Goal: Task Accomplishment & Management: Complete application form

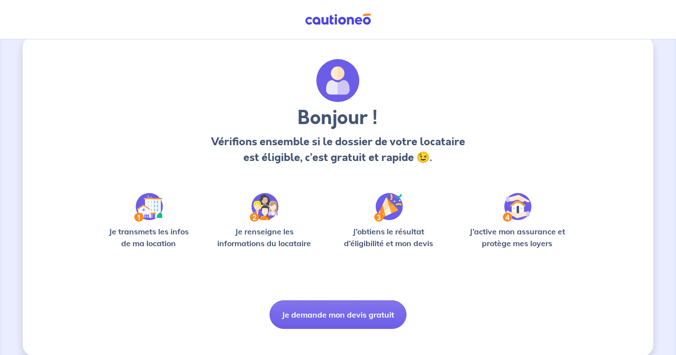
scroll to position [29, 0]
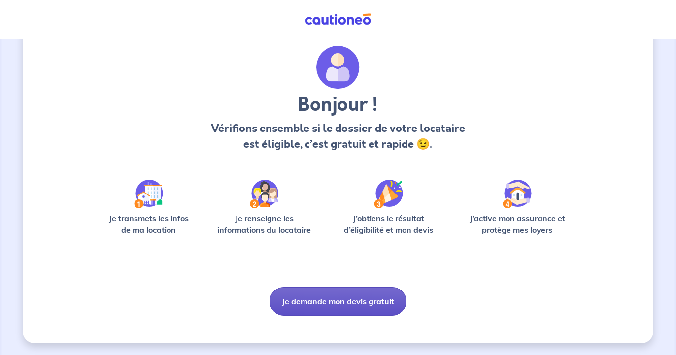
click at [351, 300] on button "Je demande mon devis gratuit" at bounding box center [337, 301] width 137 height 29
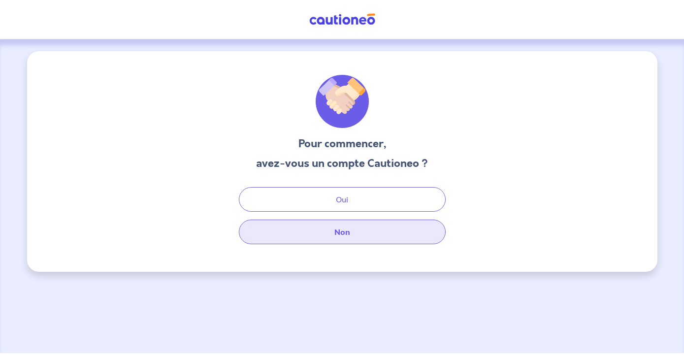
click at [354, 234] on button "Non" at bounding box center [342, 232] width 207 height 25
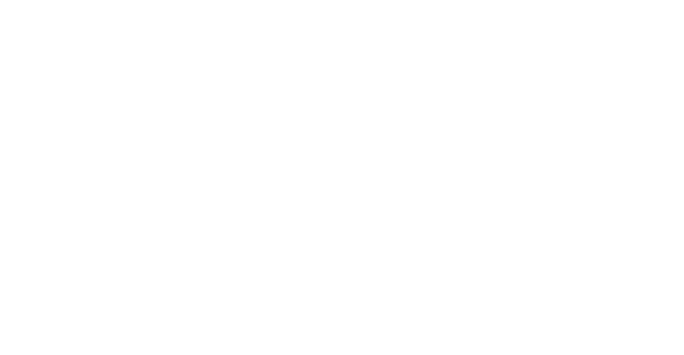
select select "FR"
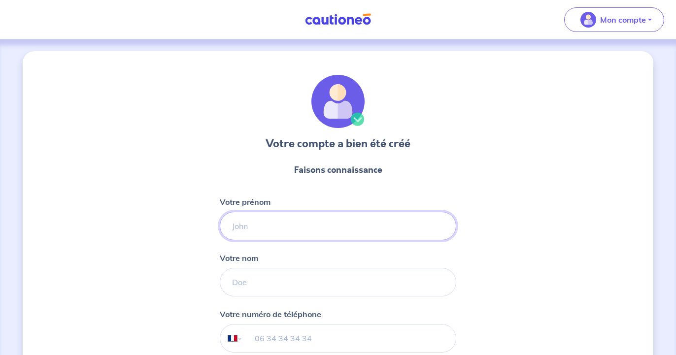
click at [305, 229] on input "Votre prénom" at bounding box center [338, 226] width 236 height 29
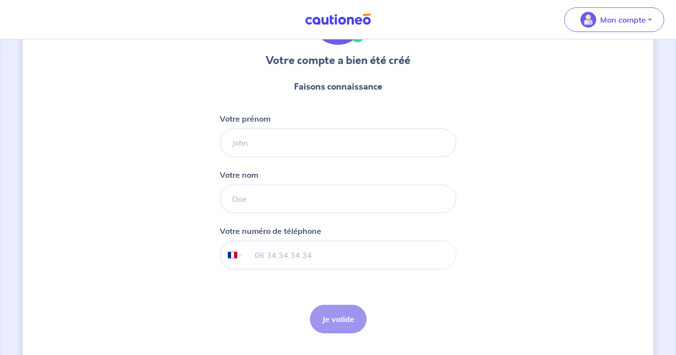
scroll to position [100, 0]
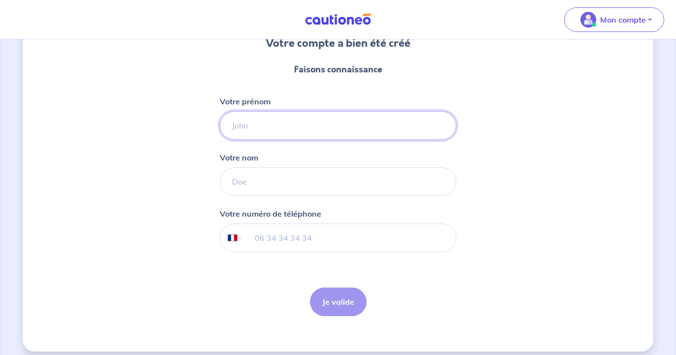
click at [404, 128] on input "Votre prénom" at bounding box center [338, 125] width 236 height 29
type input "[PERSON_NAME]"
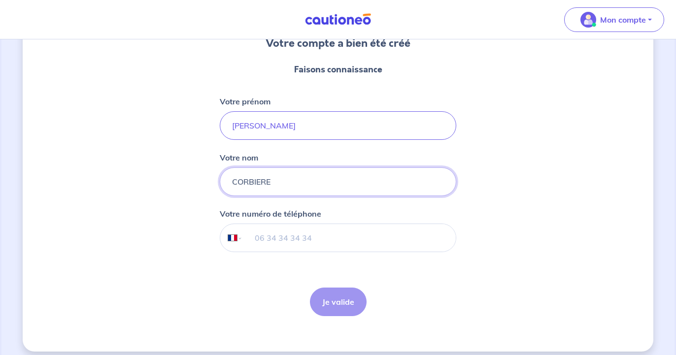
type input "CORBIERE"
click at [363, 239] on input "tel" at bounding box center [349, 238] width 213 height 28
type input "06 18 15 33 75"
click at [338, 302] on button "Je valide" at bounding box center [338, 302] width 57 height 29
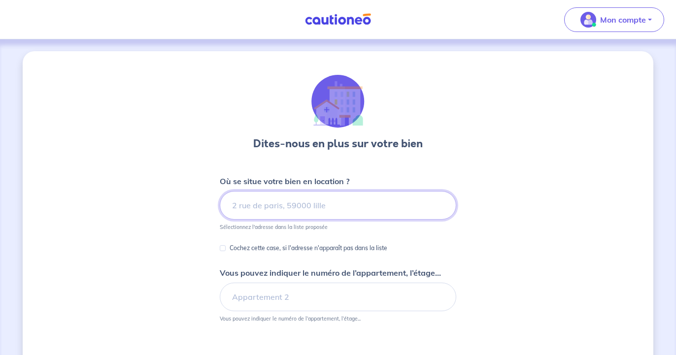
click at [297, 202] on input at bounding box center [338, 205] width 236 height 29
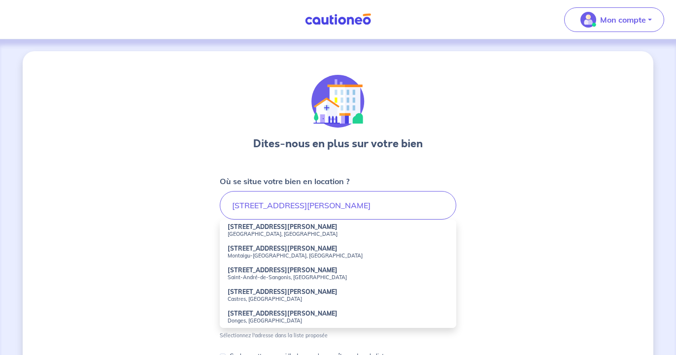
click at [274, 227] on strong "9 Rue Jacqueline de Romilly" at bounding box center [282, 226] width 110 height 7
type input "9 Rue Jacqueline de Romilly, Compiègne, France"
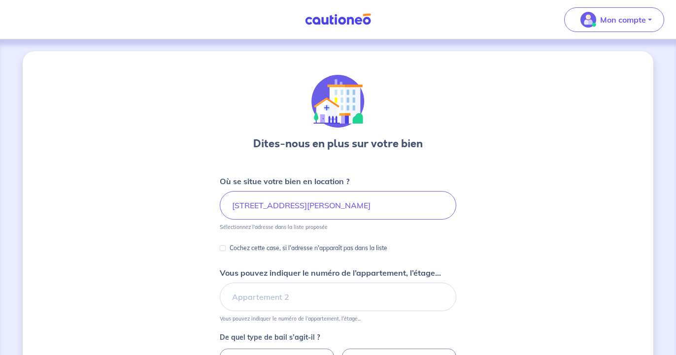
scroll to position [50, 0]
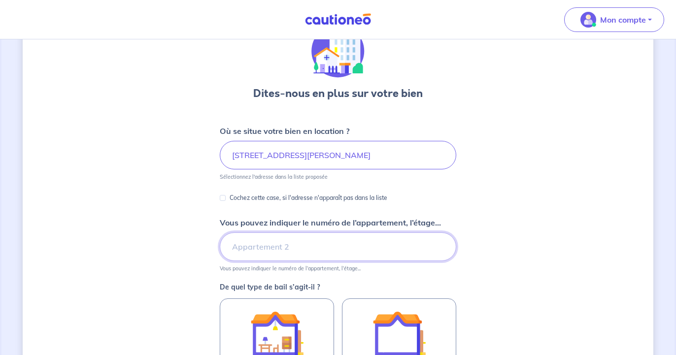
click at [275, 244] on input "Vous pouvez indiquer le numéro de l’appartement, l’étage..." at bounding box center [338, 246] width 236 height 29
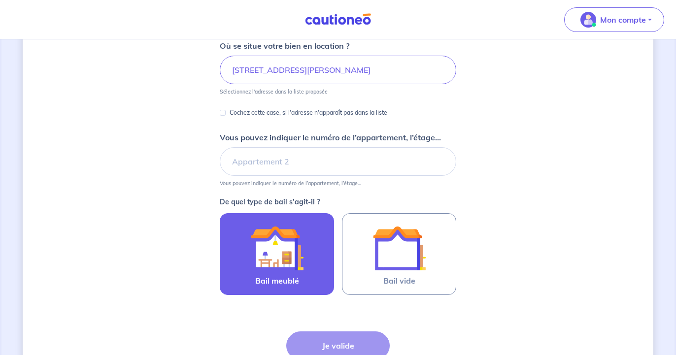
scroll to position [151, 0]
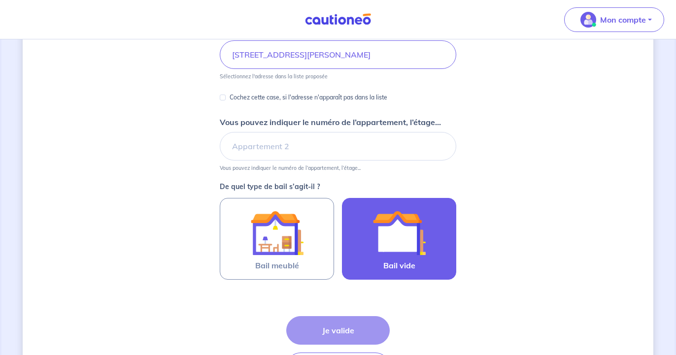
click at [385, 240] on img at bounding box center [398, 232] width 53 height 53
click at [0, 0] on input "Bail vide" at bounding box center [0, 0] width 0 height 0
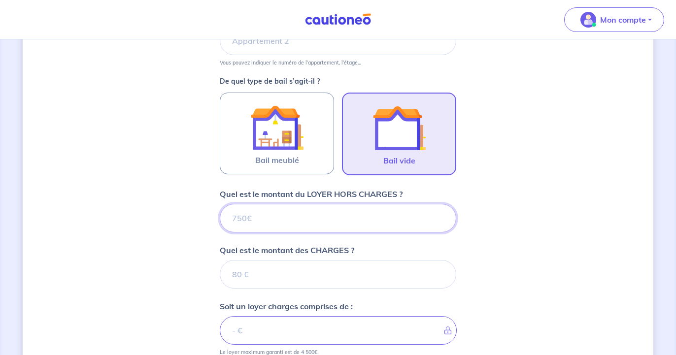
scroll to position [273, 0]
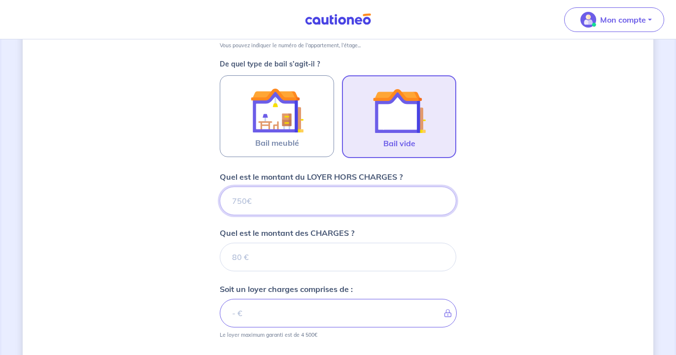
click at [365, 206] on input "Quel est le montant du LOYER HORS CHARGES ?" at bounding box center [338, 201] width 236 height 29
type input "107"
type input "1070"
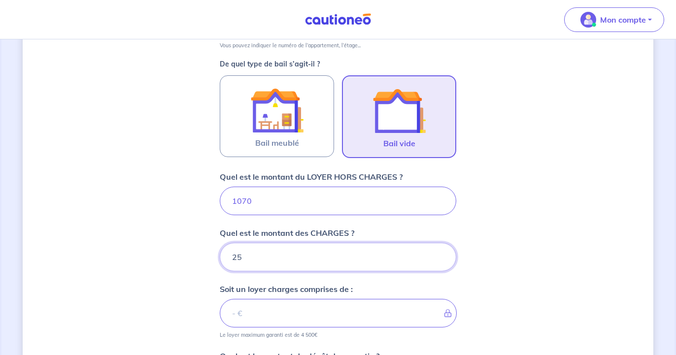
type input "25"
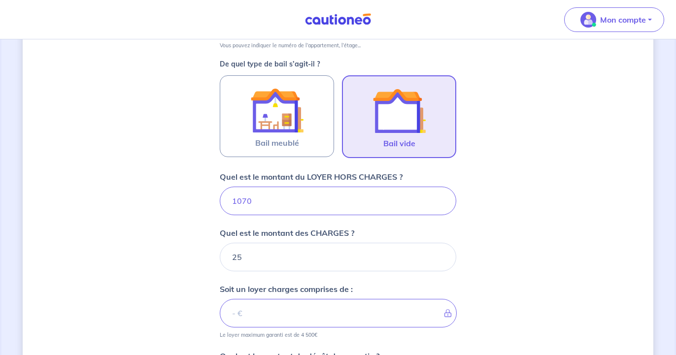
scroll to position [471, 0]
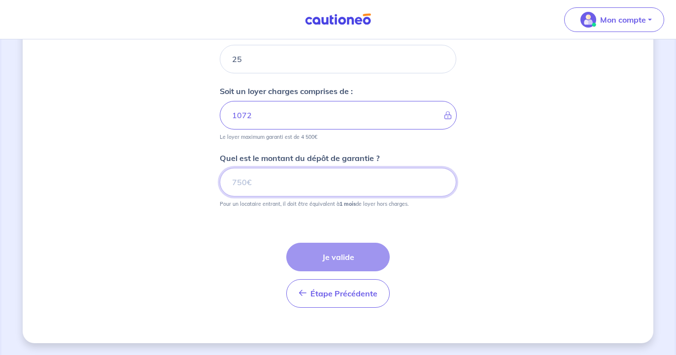
type input "1095"
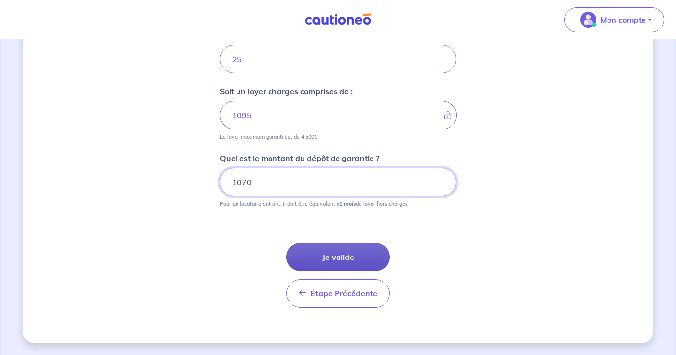
type input "1070"
click at [334, 252] on button "Je valide" at bounding box center [337, 257] width 103 height 29
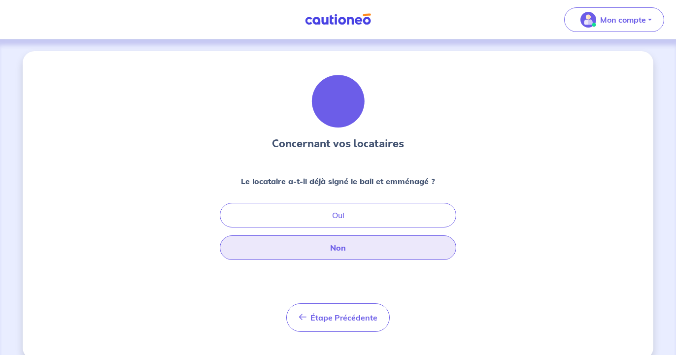
click at [342, 244] on button "Non" at bounding box center [338, 247] width 236 height 25
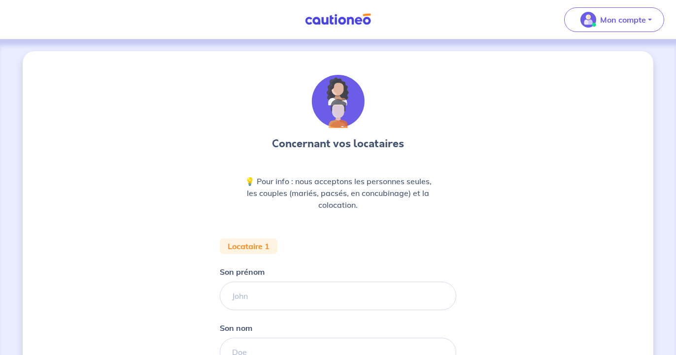
scroll to position [50, 0]
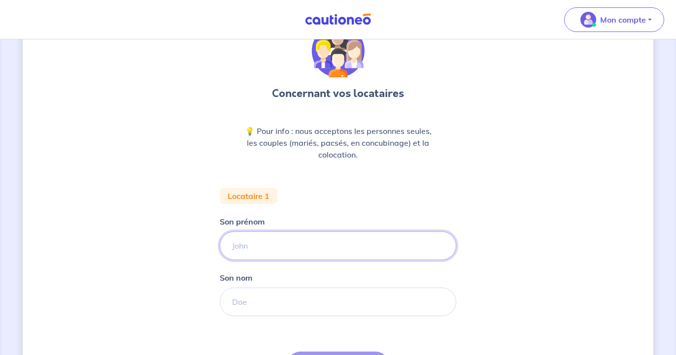
click at [301, 245] on input "Son prénom" at bounding box center [338, 245] width 236 height 29
type input "JOHN"
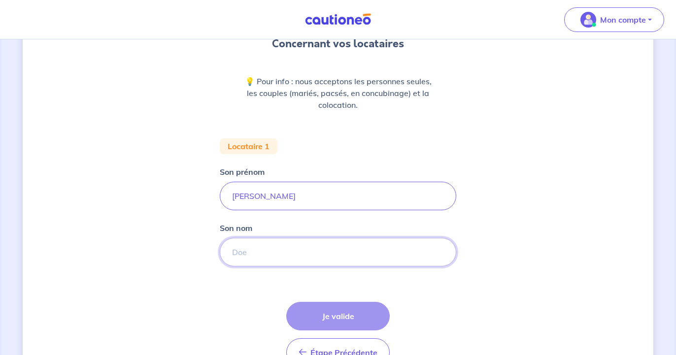
scroll to position [100, 0]
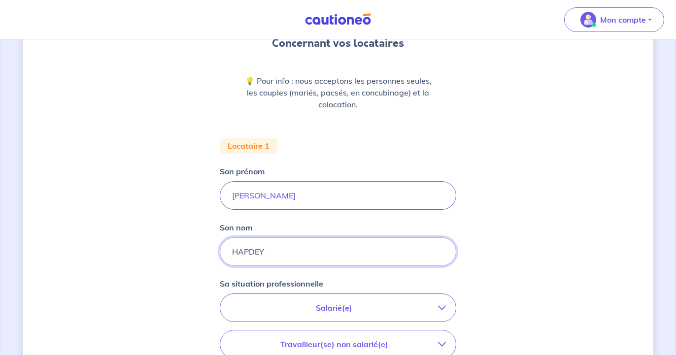
type input "HAPDEY"
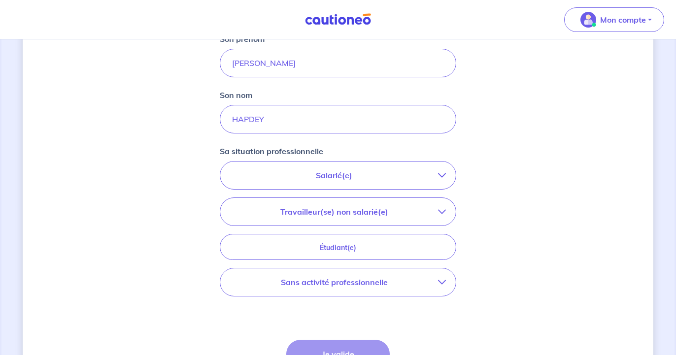
scroll to position [251, 0]
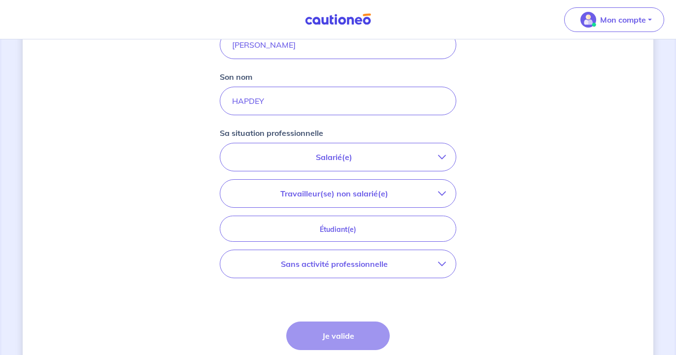
click at [341, 157] on p "Salarié(e)" at bounding box center [334, 157] width 208 height 12
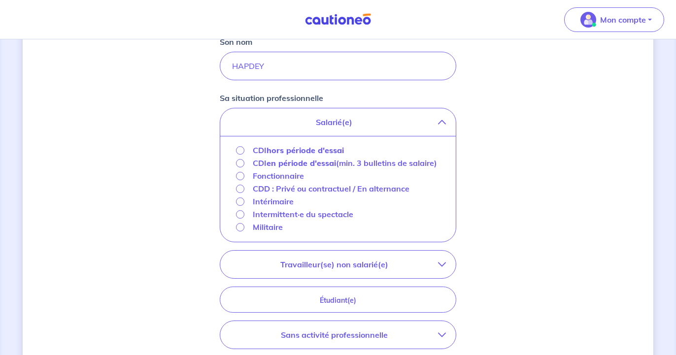
scroll to position [301, 0]
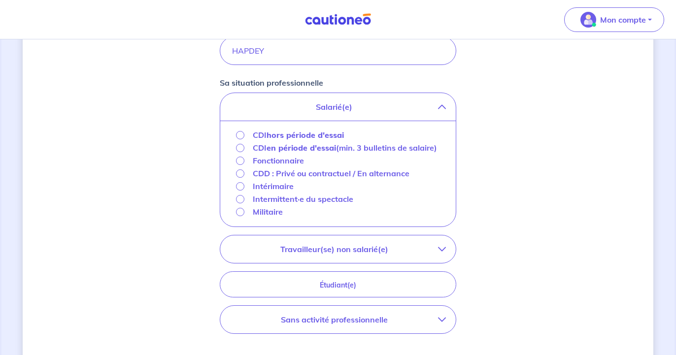
click at [323, 133] on strong "hors période d'essai" at bounding box center [304, 135] width 77 height 10
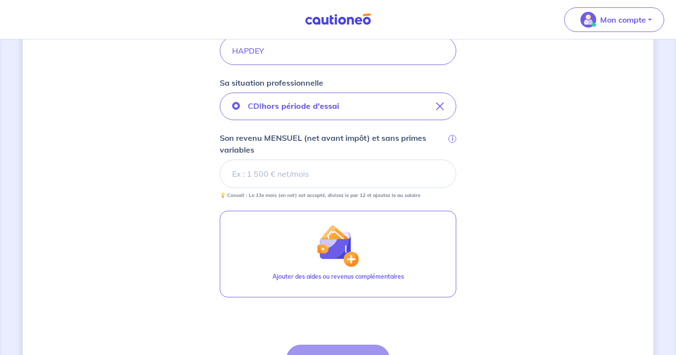
click at [333, 173] on input "Son revenu MENSUEL (net avant impôt) et sans primes variables i" at bounding box center [338, 174] width 236 height 29
click at [338, 173] on input "Son revenu MENSUEL (net avant impôt) et sans primes variables i" at bounding box center [338, 174] width 236 height 29
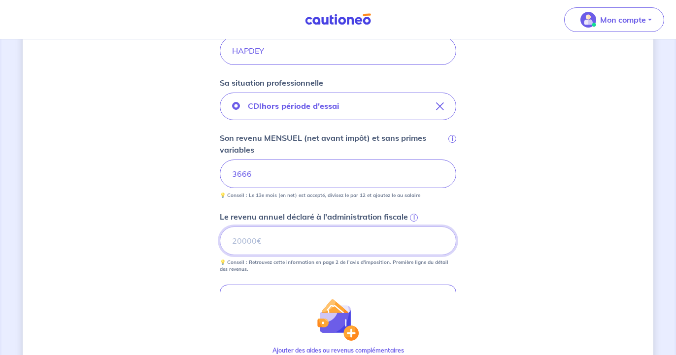
click at [344, 238] on input "Le revenu annuel déclaré à l'administration fiscale i" at bounding box center [338, 240] width 236 height 29
click at [414, 217] on span "i" at bounding box center [414, 218] width 8 height 8
click at [414, 226] on input "Le revenu annuel déclaré à l'administration fiscale i" at bounding box center [338, 240] width 236 height 29
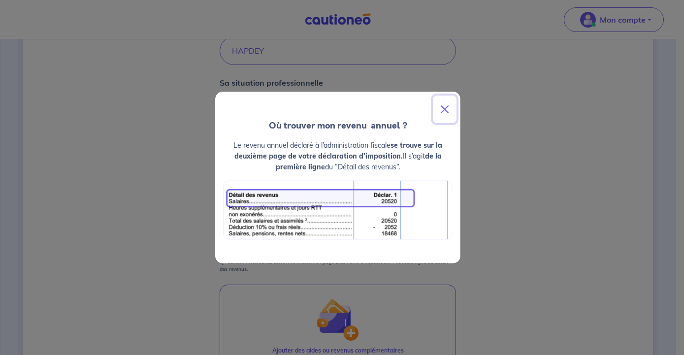
click at [446, 111] on button "Close" at bounding box center [445, 110] width 24 height 28
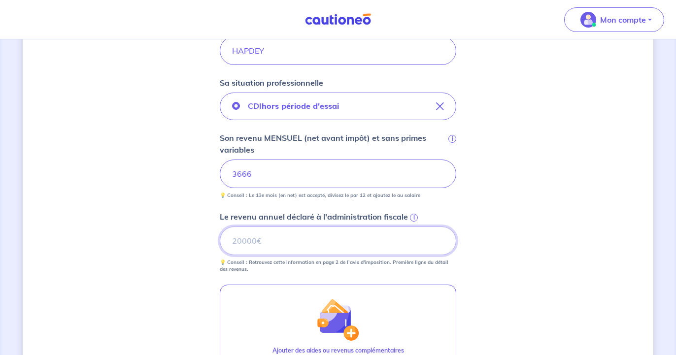
click at [353, 239] on input "Le revenu annuel déclaré à l'administration fiscale i" at bounding box center [338, 240] width 236 height 29
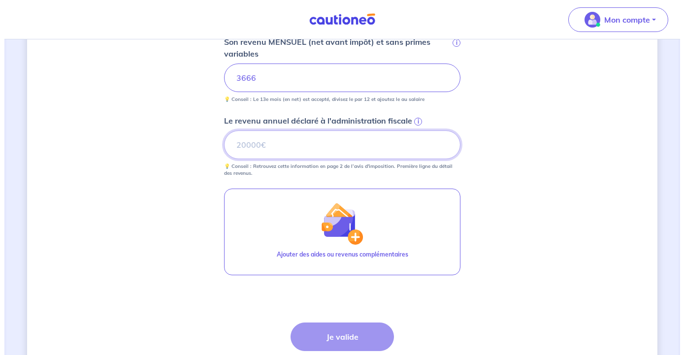
scroll to position [402, 0]
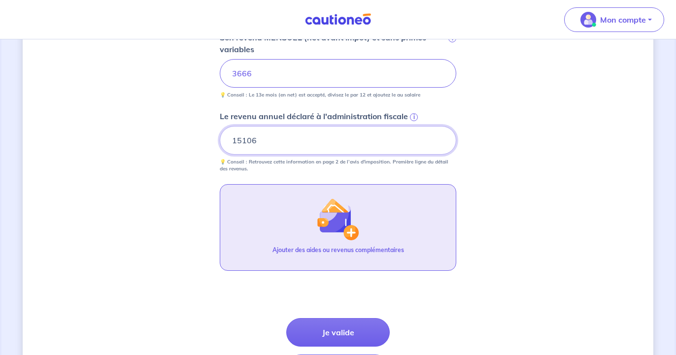
type input "15106"
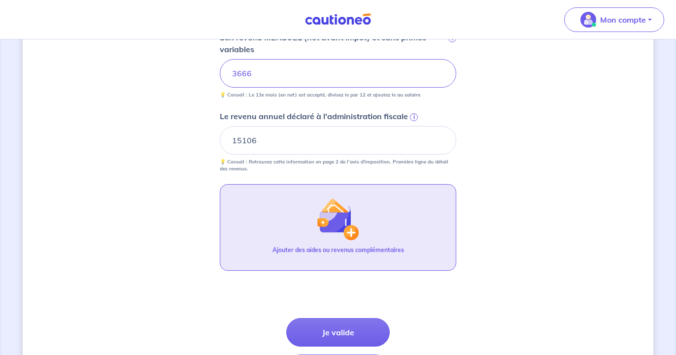
click at [300, 232] on button "Ajouter des aides ou revenus complémentaires" at bounding box center [338, 227] width 236 height 87
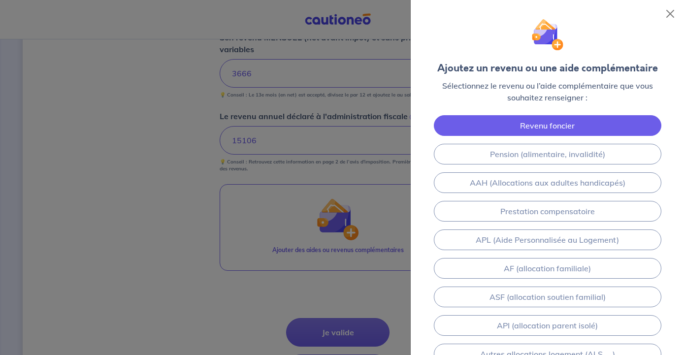
click at [548, 124] on link "Revenu foncier" at bounding box center [547, 125] width 227 height 21
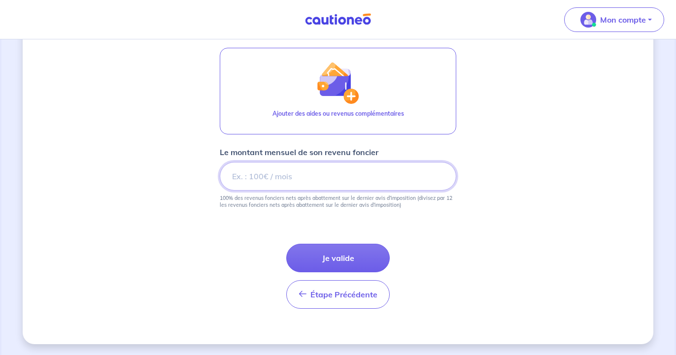
scroll to position [539, 0]
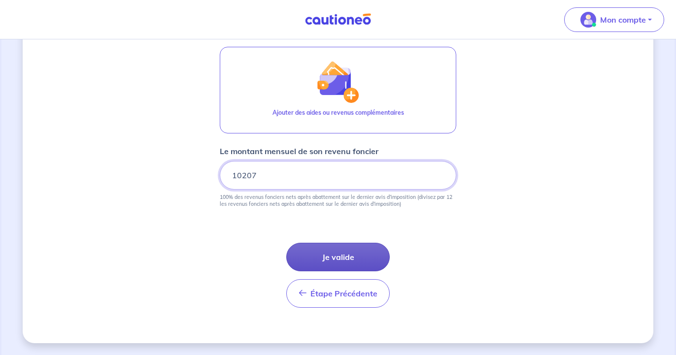
type input "10207"
click at [328, 257] on button "Je valide" at bounding box center [337, 257] width 103 height 29
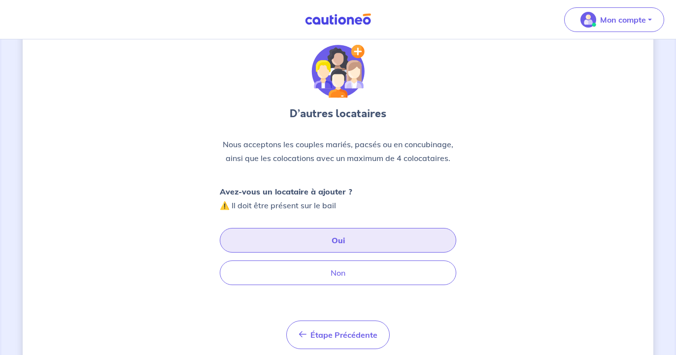
scroll to position [50, 0]
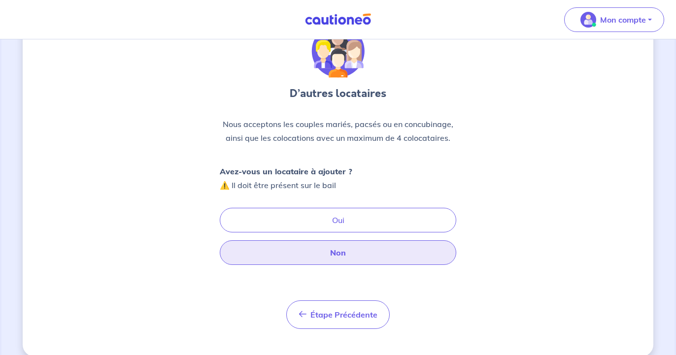
click at [345, 248] on button "Non" at bounding box center [338, 252] width 236 height 25
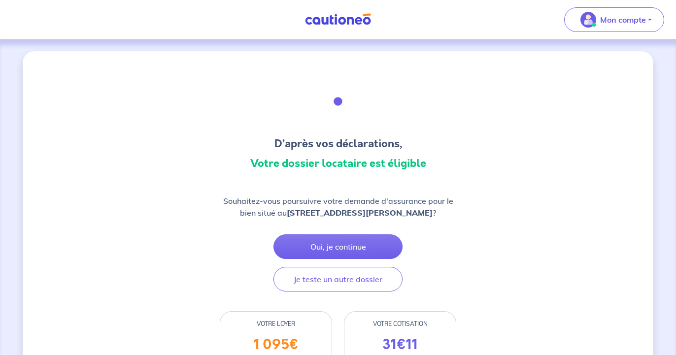
scroll to position [50, 0]
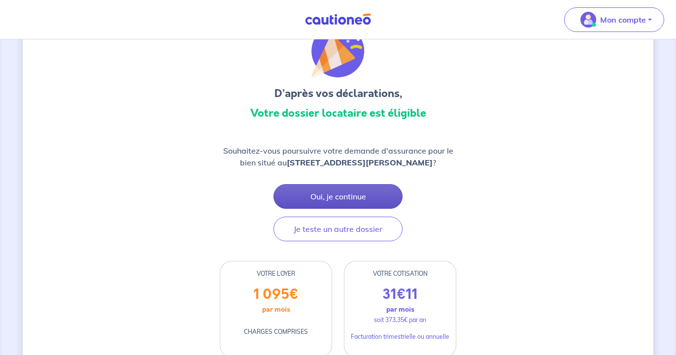
click at [326, 197] on button "Oui, je continue" at bounding box center [337, 196] width 129 height 25
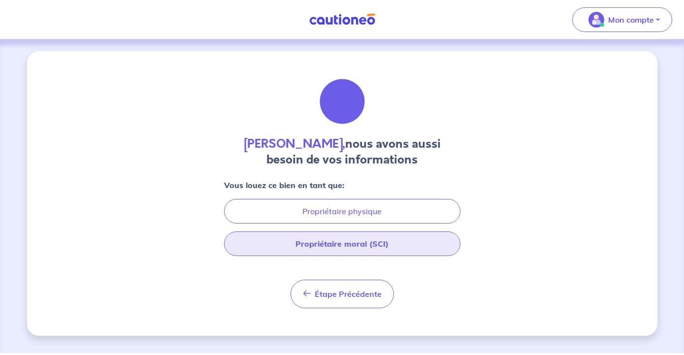
click at [340, 240] on button "Propriétaire moral (SCI)" at bounding box center [342, 243] width 236 height 25
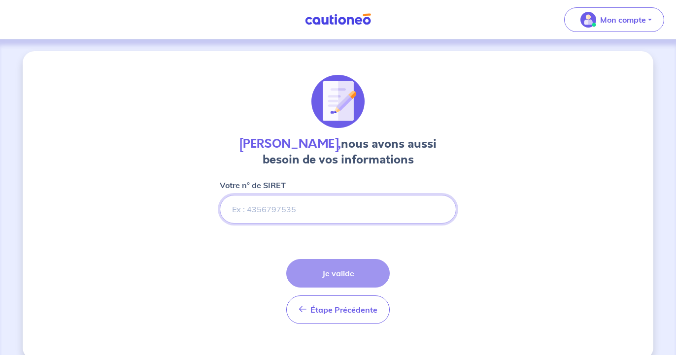
click at [297, 200] on input "Votre n° de SIRET" at bounding box center [338, 209] width 236 height 29
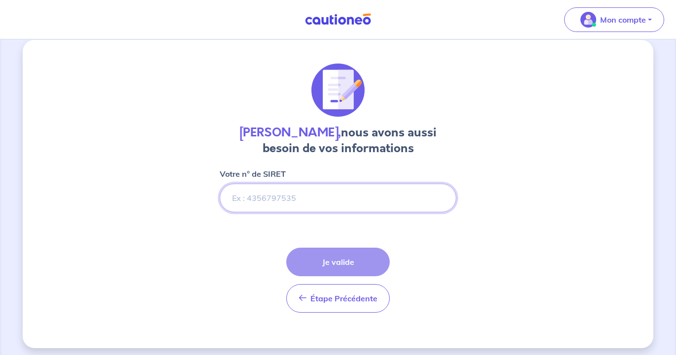
scroll to position [16, 0]
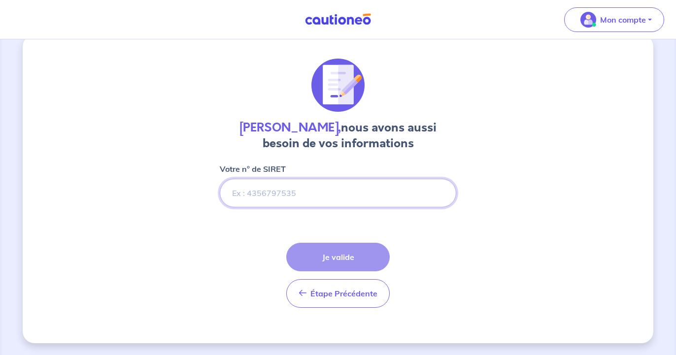
click at [304, 197] on input "Votre n° de SIRET" at bounding box center [338, 193] width 236 height 29
paste input "880 905 104"
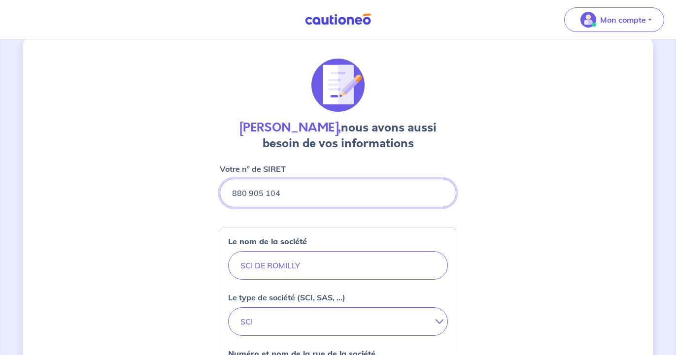
click at [245, 191] on input "Votre n° de SIRET" at bounding box center [338, 193] width 236 height 29
type input "880905104"
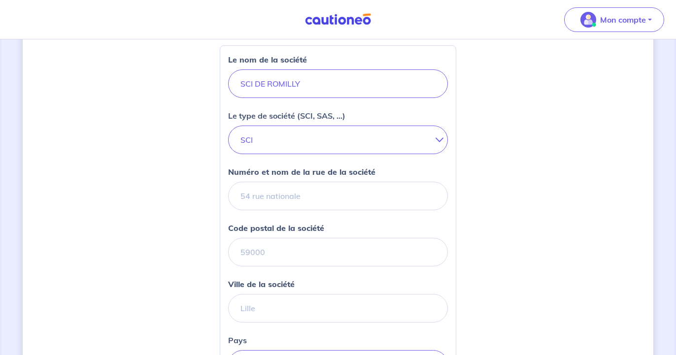
scroll to position [217, 0]
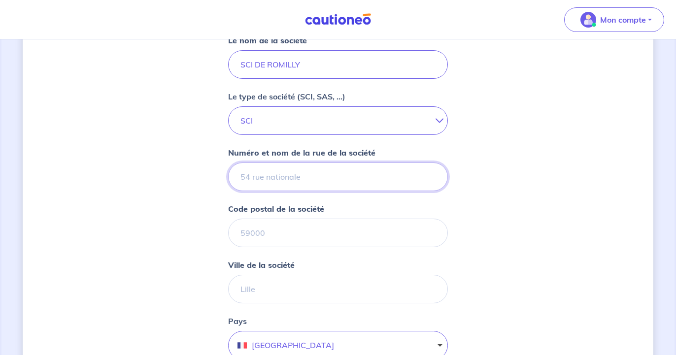
click at [367, 178] on input "Numéro et nom de la rue de la société" at bounding box center [338, 176] width 220 height 29
type input "2 BELLEVUE D ARIFAT"
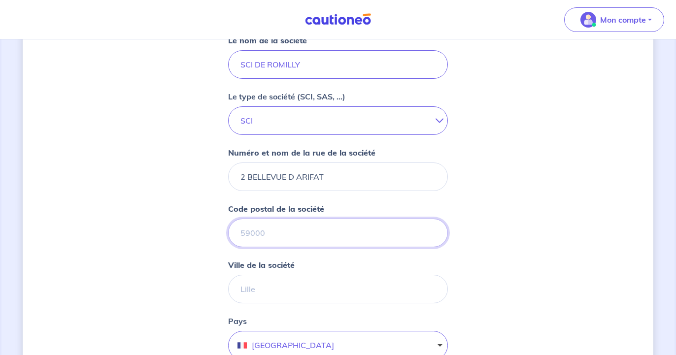
type input "81100"
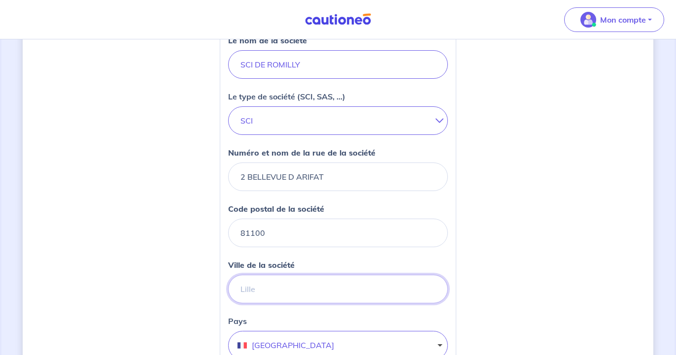
type input "CASTRES"
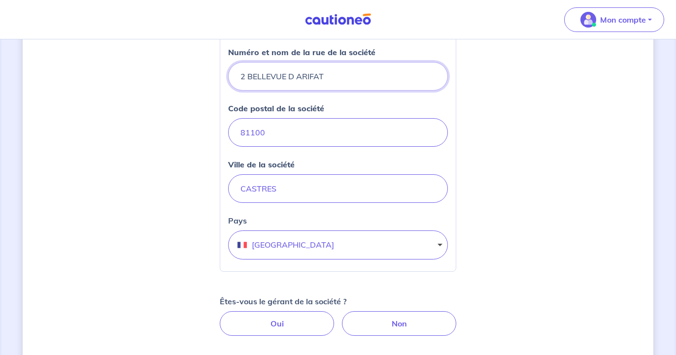
scroll to position [368, 0]
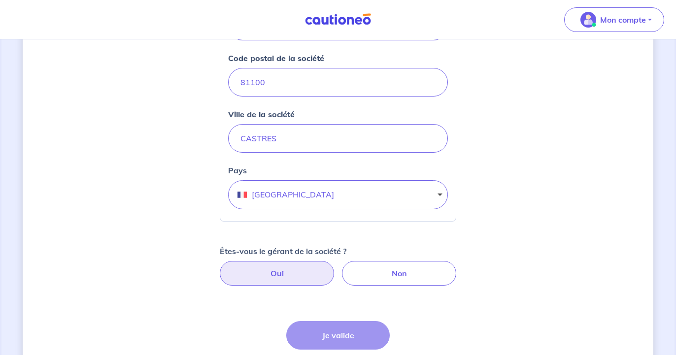
click at [287, 272] on label "Oui" at bounding box center [277, 273] width 114 height 25
click at [335, 267] on input "Oui" at bounding box center [338, 264] width 6 height 6
radio input "true"
select select "FR"
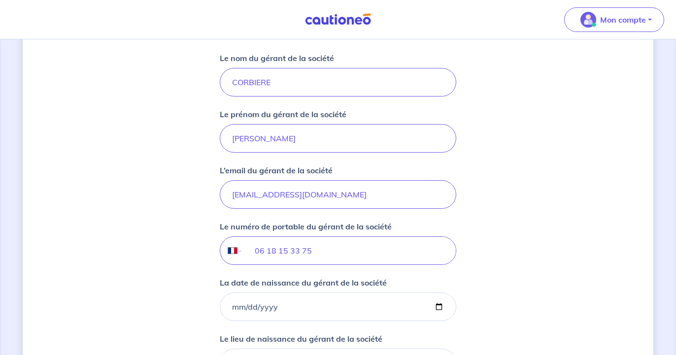
scroll to position [719, 0]
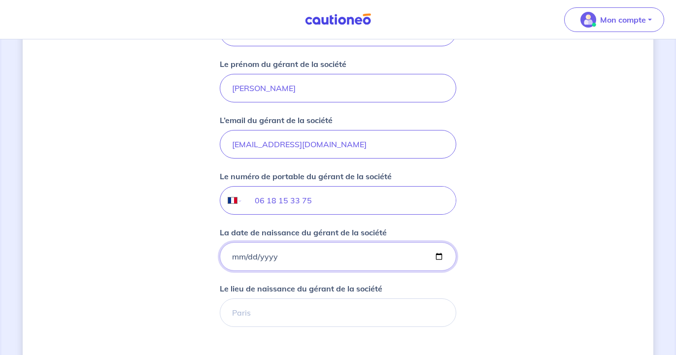
click at [294, 258] on input "La date de naissance du gérant de la société" at bounding box center [338, 256] width 236 height 29
type input "1972-08-20"
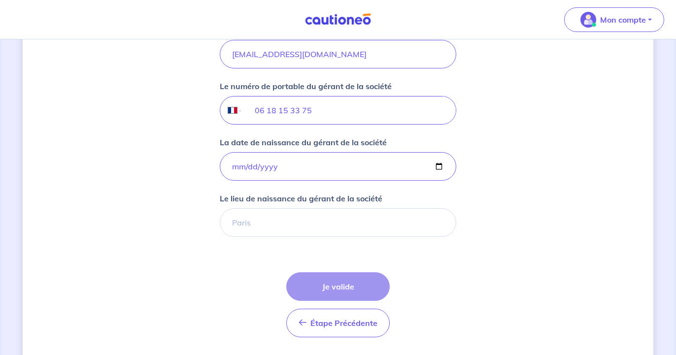
scroll to position [820, 0]
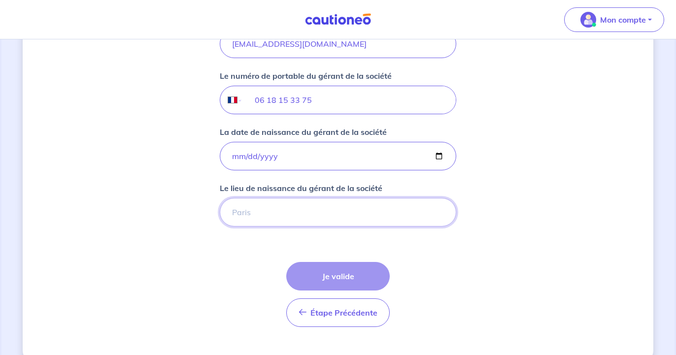
click at [296, 204] on input "Le lieu de naissance du gérant de la société" at bounding box center [338, 212] width 236 height 29
type input "CASTRES"
click at [360, 279] on button "Je valide" at bounding box center [337, 276] width 103 height 29
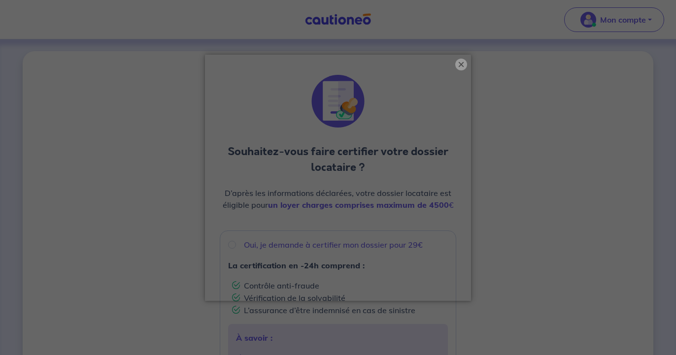
click at [461, 64] on button "×" at bounding box center [461, 65] width 12 height 12
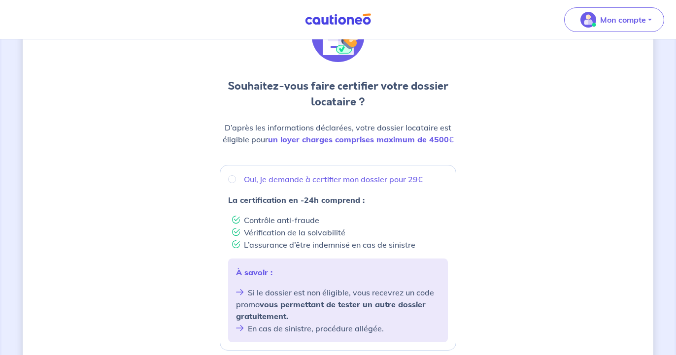
scroll to position [50, 0]
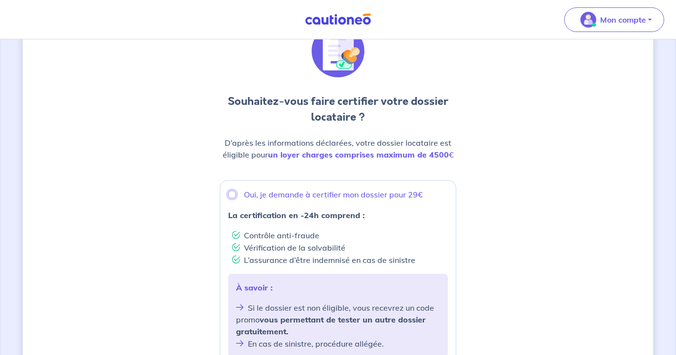
click at [232, 193] on input "Oui, je demande à certifier mon dossier pour 29€" at bounding box center [232, 195] width 8 height 8
radio input "true"
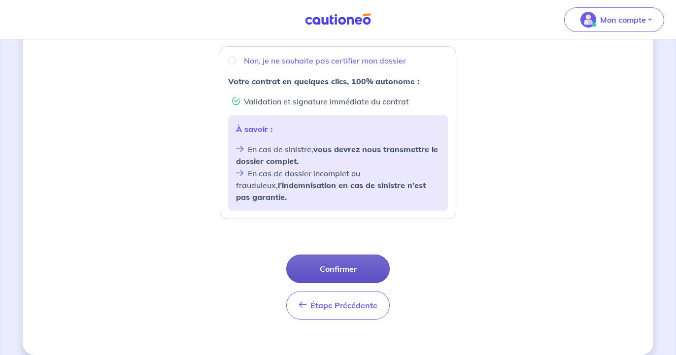
click at [342, 255] on button "Confirmer" at bounding box center [337, 269] width 103 height 29
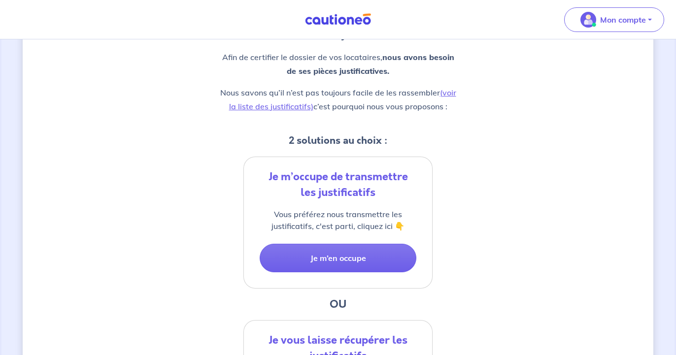
scroll to position [100, 0]
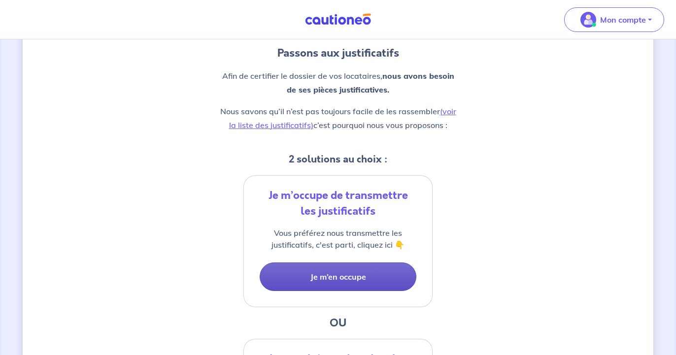
click at [335, 275] on button "Je m’en occupe" at bounding box center [337, 276] width 157 height 29
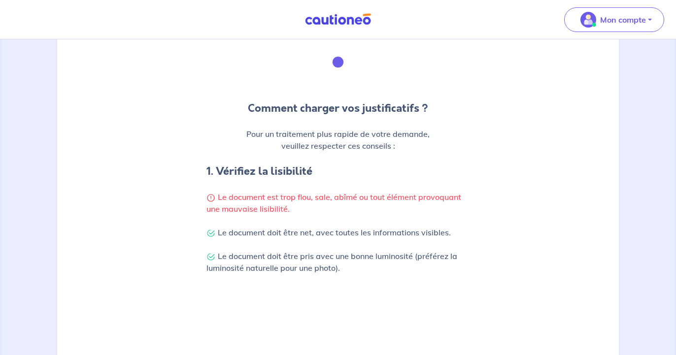
scroll to position [100, 0]
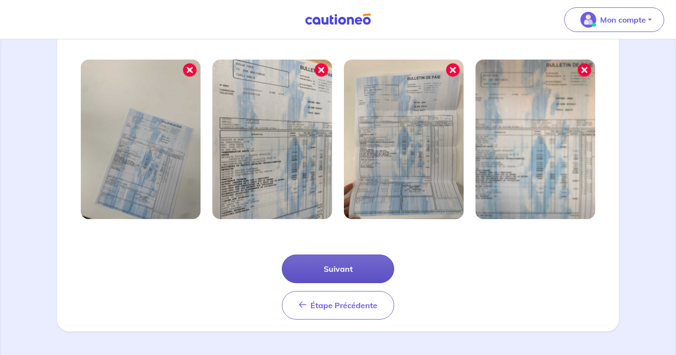
click at [336, 266] on button "Suivant" at bounding box center [338, 269] width 112 height 29
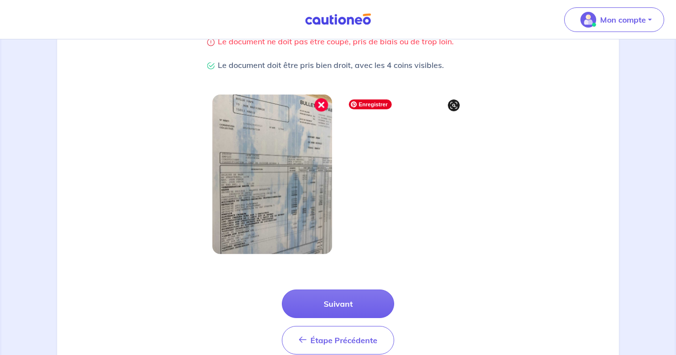
scroll to position [273, 0]
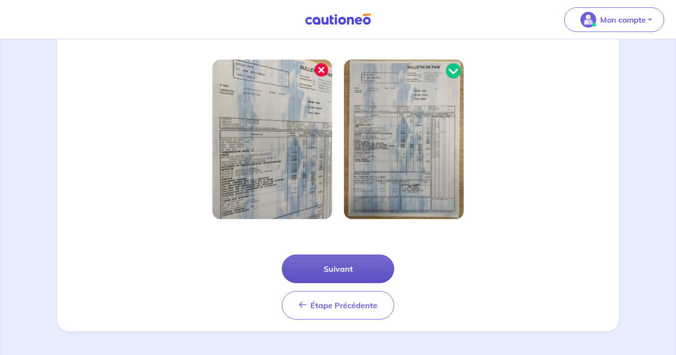
click at [354, 270] on button "Suivant" at bounding box center [338, 269] width 112 height 29
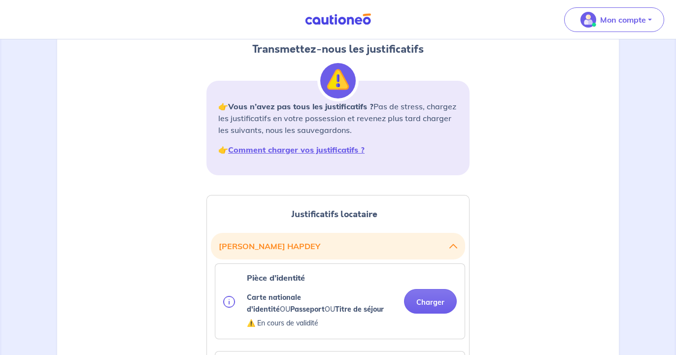
scroll to position [151, 0]
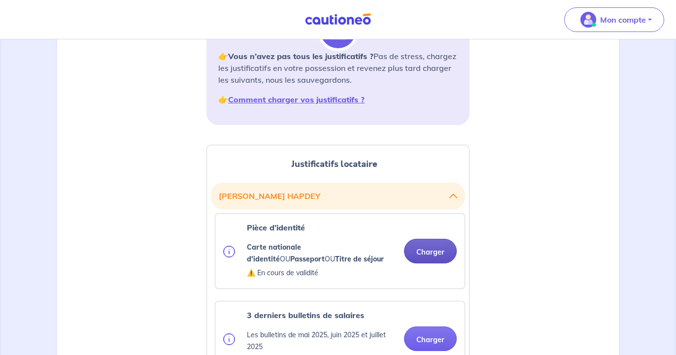
click at [431, 255] on button "Charger" at bounding box center [430, 251] width 53 height 25
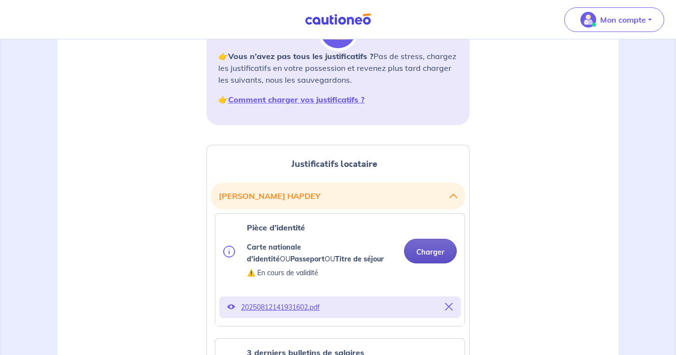
click at [421, 252] on button "Charger" at bounding box center [430, 251] width 53 height 25
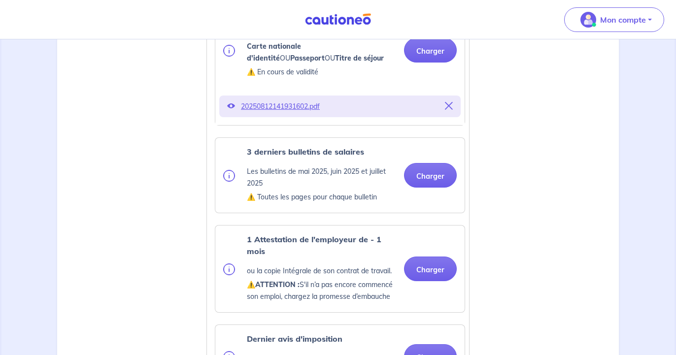
scroll to position [402, 0]
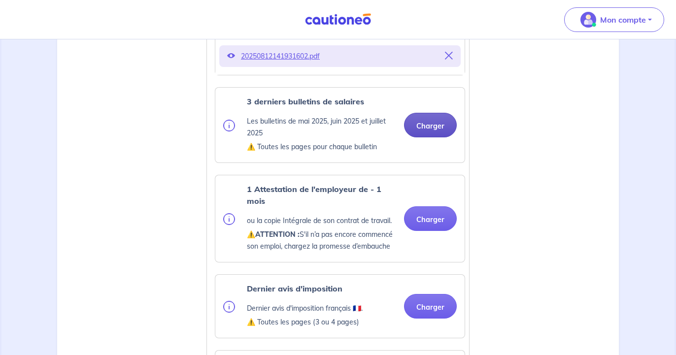
click at [442, 127] on button "Charger" at bounding box center [430, 125] width 53 height 25
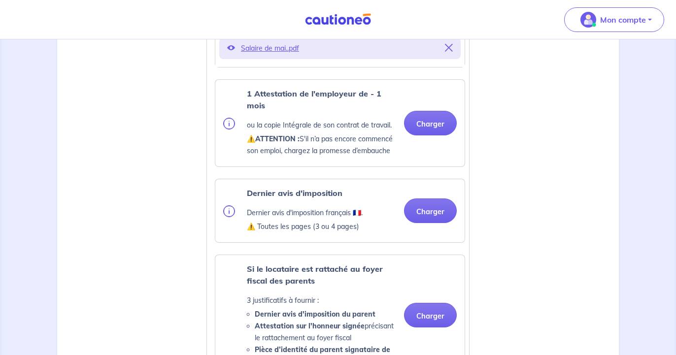
scroll to position [603, 0]
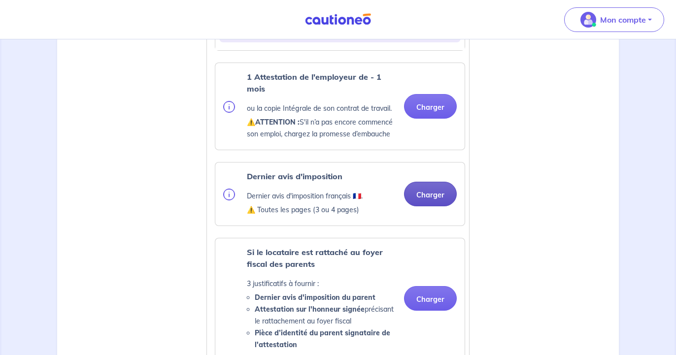
click at [436, 205] on button "Charger" at bounding box center [430, 194] width 53 height 25
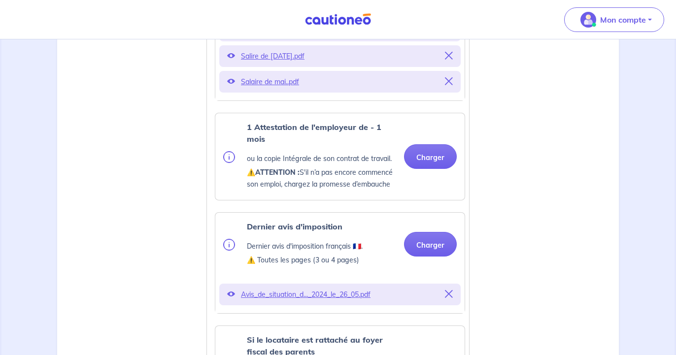
scroll to position [502, 0]
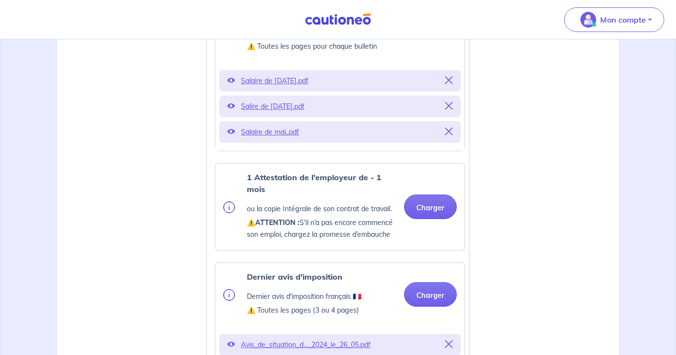
click at [228, 210] on img at bounding box center [229, 207] width 12 height 12
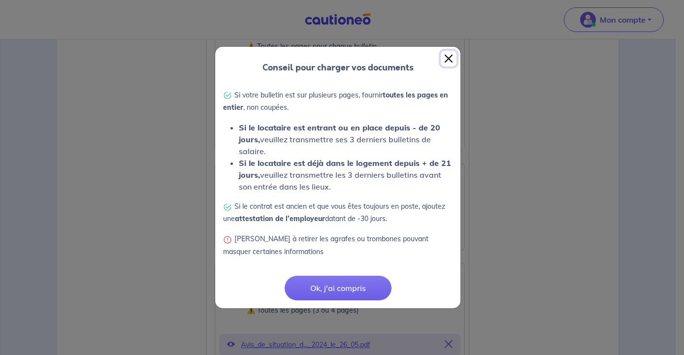
click at [448, 57] on button "Close" at bounding box center [449, 59] width 16 height 16
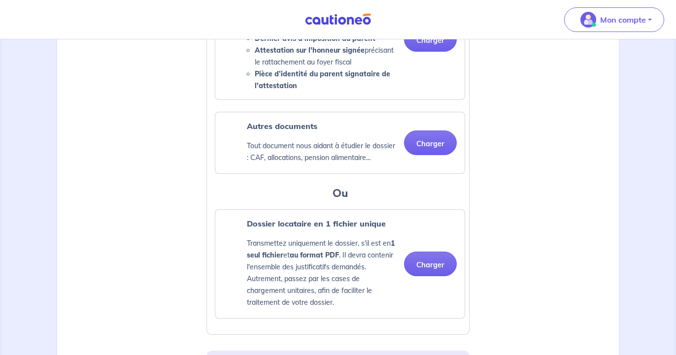
scroll to position [904, 0]
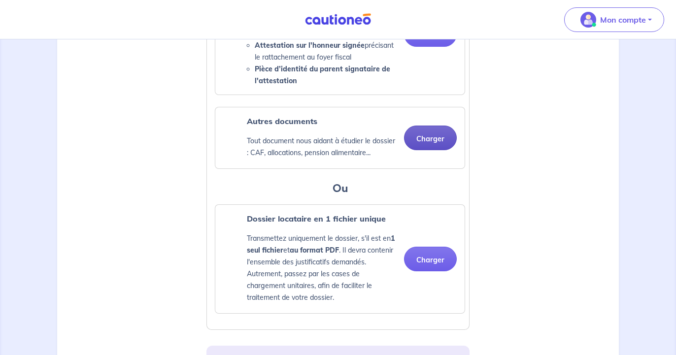
click at [438, 150] on button "Charger" at bounding box center [430, 138] width 53 height 25
click at [429, 148] on button "Charger" at bounding box center [430, 138] width 53 height 25
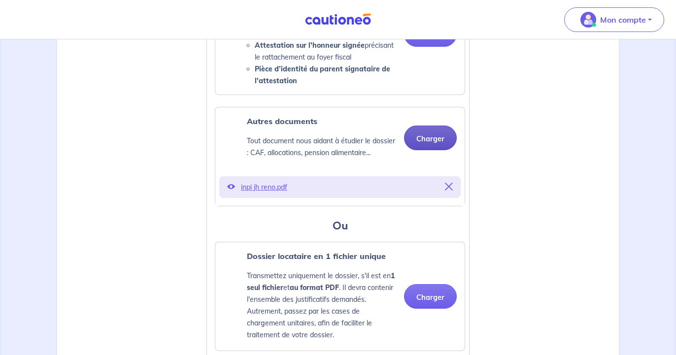
click at [436, 150] on button "Charger" at bounding box center [430, 138] width 53 height 25
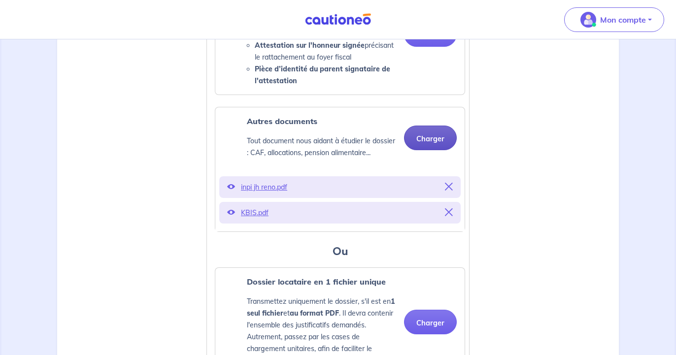
click at [431, 150] on button "Charger" at bounding box center [430, 138] width 53 height 25
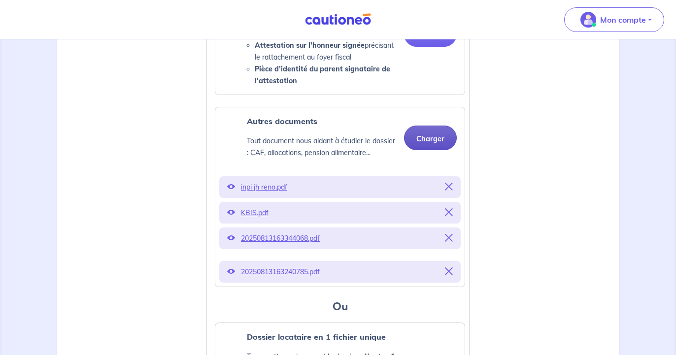
click at [427, 149] on button "Charger" at bounding box center [430, 138] width 53 height 25
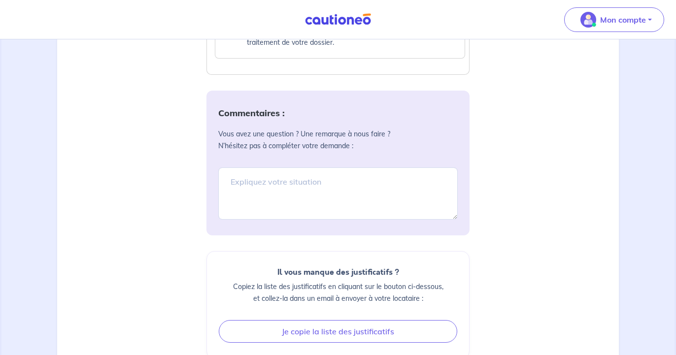
scroll to position [1205, 0]
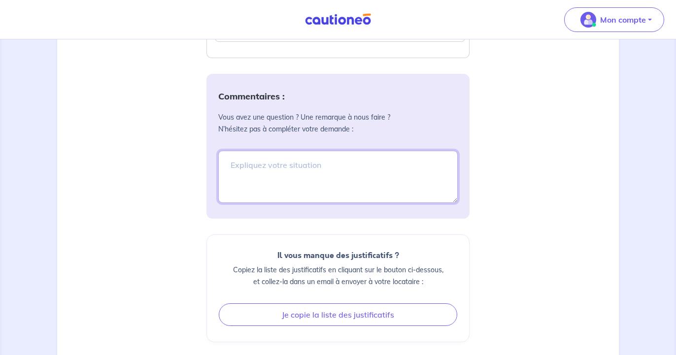
click at [376, 182] on textarea at bounding box center [337, 177] width 239 height 52
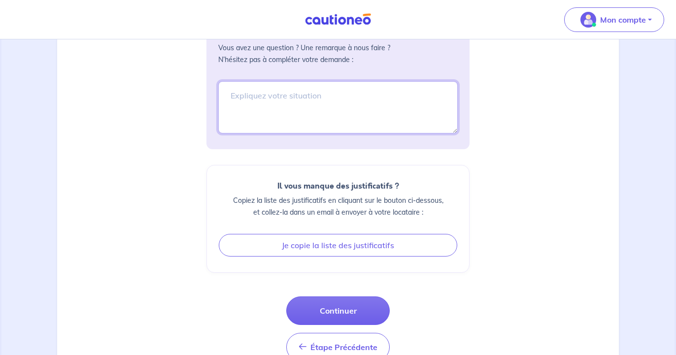
scroll to position [1256, 0]
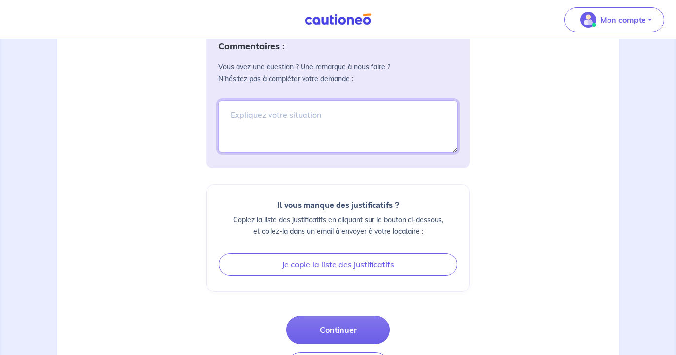
click at [346, 128] on textarea at bounding box center [337, 126] width 239 height 52
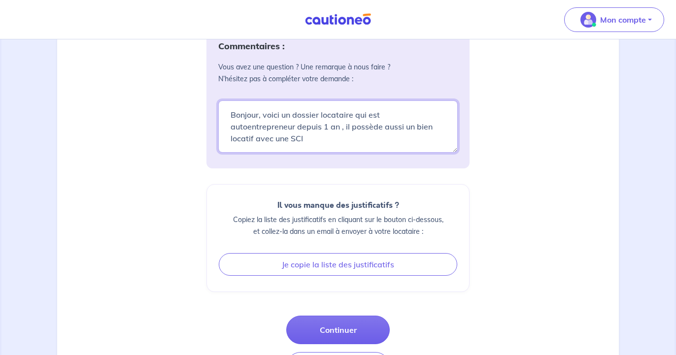
click at [277, 137] on textarea "Bonjour, voici un dossier locataire qui est autoentrepreneur depuis 1 an , il p…" at bounding box center [337, 126] width 239 height 52
click at [367, 149] on textarea "Bonjour, voici un dossier locataire qui est autoentrepreneur depuis 1 an , il p…" at bounding box center [337, 126] width 239 height 52
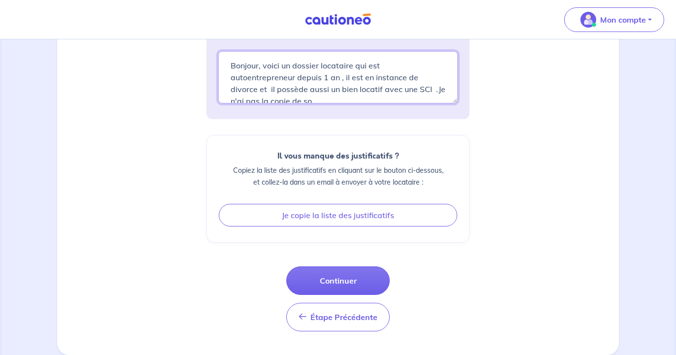
scroll to position [3, 0]
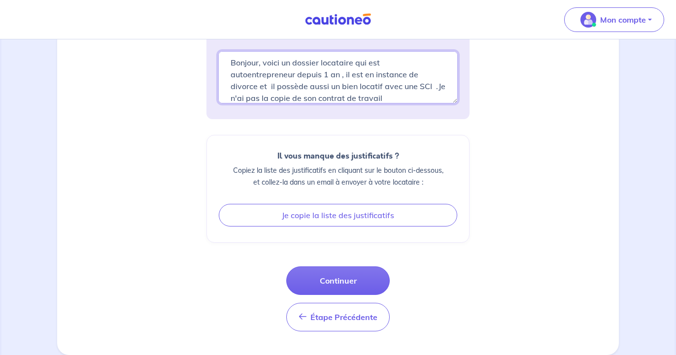
click at [234, 103] on textarea "Bonjour, voici un dossier locataire qui est autoentrepreneur depuis 1 an , il e…" at bounding box center [337, 77] width 239 height 52
click at [411, 103] on textarea "Bonjour, voici un dossier locataire qui est autoentrepreneur depuis 1 an , il e…" at bounding box center [337, 77] width 239 height 52
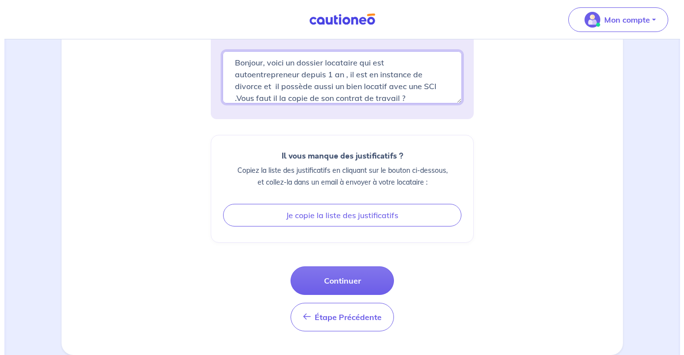
scroll to position [1317, 0]
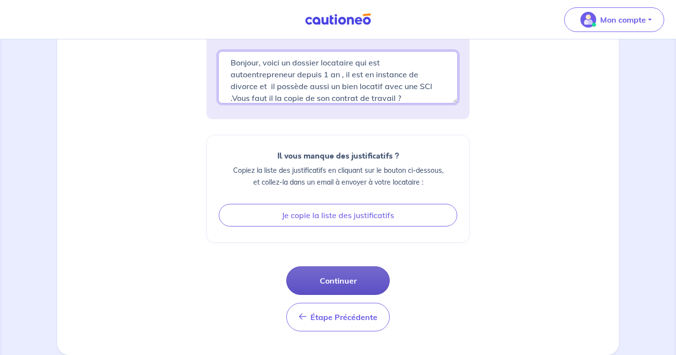
type textarea "Bonjour, voici un dossier locataire qui est autoentrepreneur depuis 1 an , il e…"
click at [334, 274] on button "Continuer" at bounding box center [337, 280] width 103 height 29
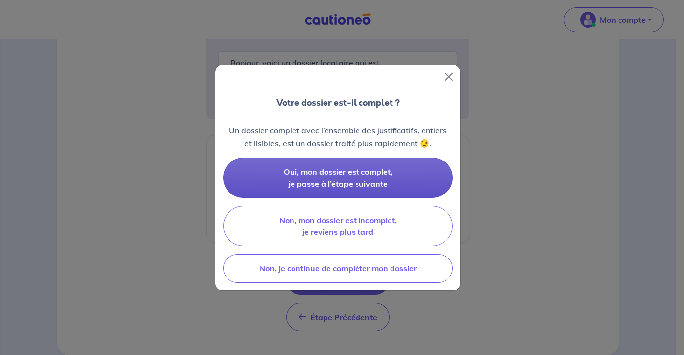
click at [354, 178] on button "Oui, mon dossier est complet, je passe à l’étape suivante" at bounding box center [337, 178] width 229 height 40
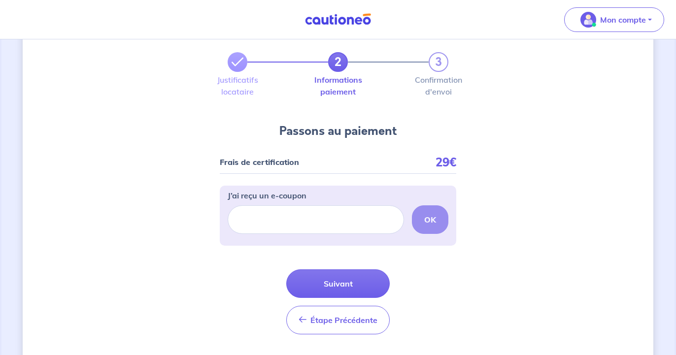
scroll to position [50, 0]
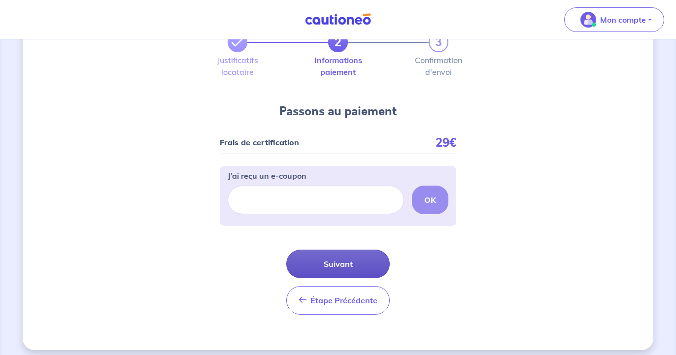
click at [347, 260] on button "Suivant" at bounding box center [337, 264] width 103 height 29
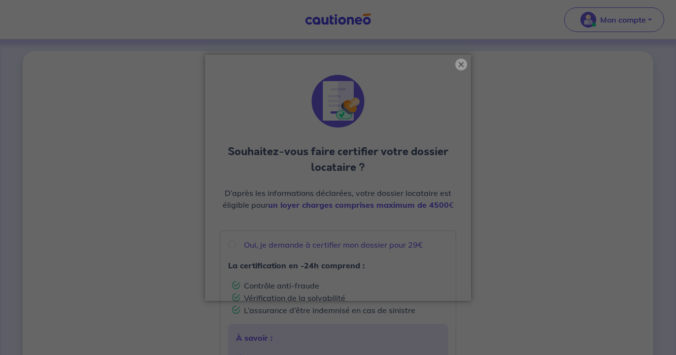
click at [459, 64] on button "×" at bounding box center [461, 65] width 12 height 12
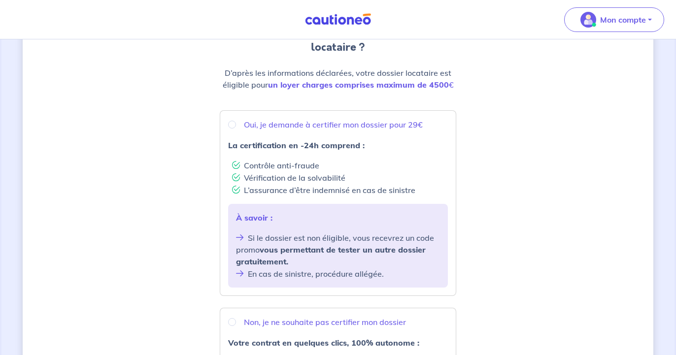
scroll to position [80, 0]
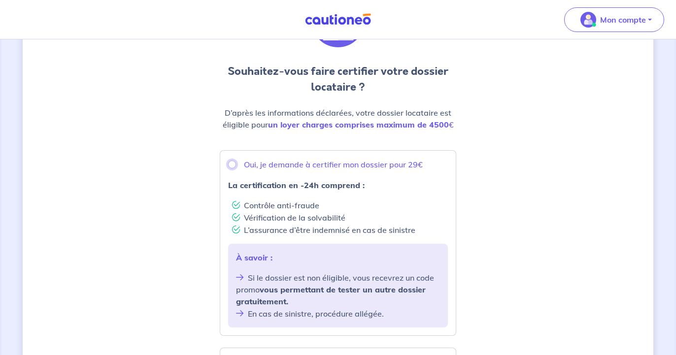
click at [232, 167] on input "Oui, je demande à certifier mon dossier pour 29€" at bounding box center [232, 165] width 8 height 8
radio input "true"
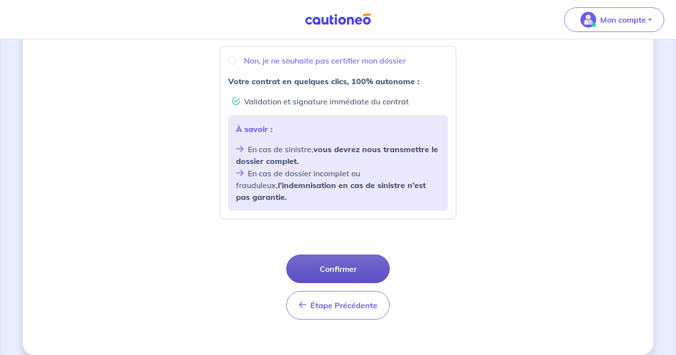
click at [345, 255] on button "Confirmer" at bounding box center [337, 269] width 103 height 29
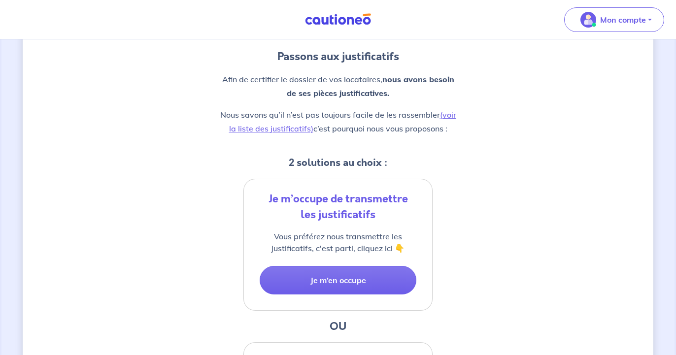
scroll to position [100, 0]
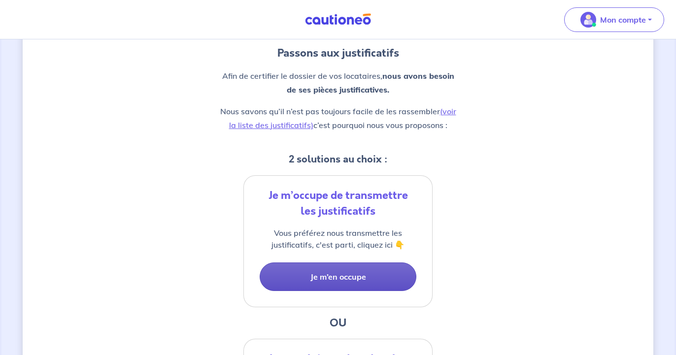
click at [335, 273] on button "Je m’en occupe" at bounding box center [337, 276] width 157 height 29
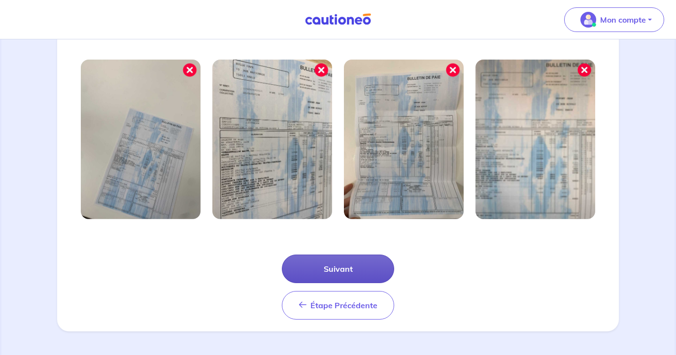
click at [337, 271] on button "Suivant" at bounding box center [338, 269] width 112 height 29
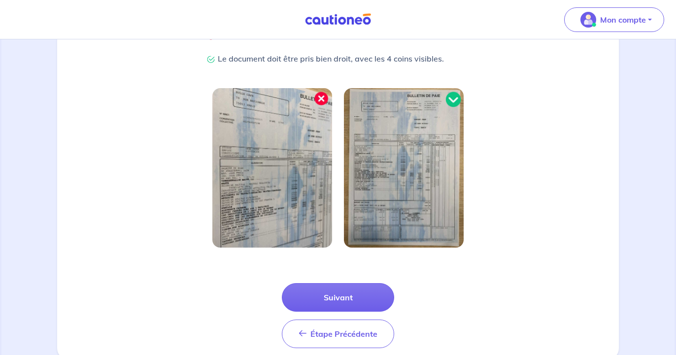
scroll to position [273, 0]
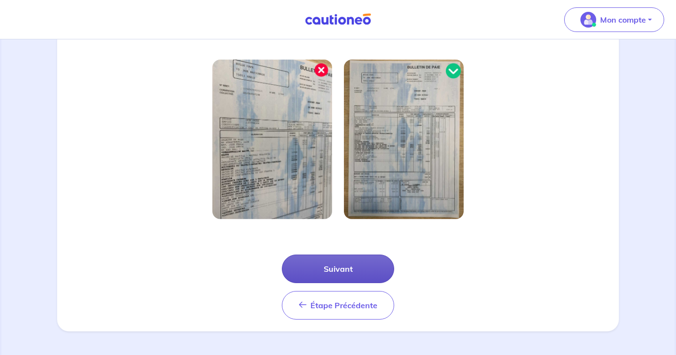
click at [351, 263] on button "Suivant" at bounding box center [338, 269] width 112 height 29
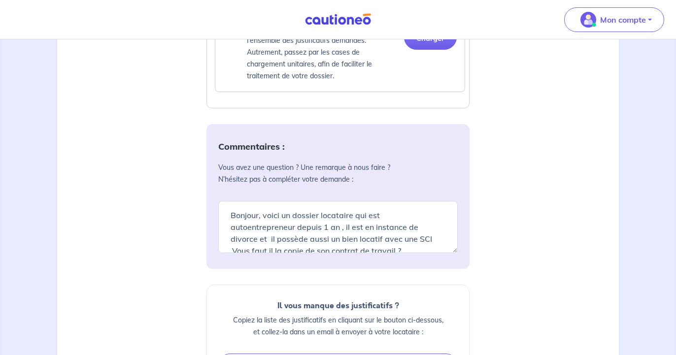
scroll to position [1205, 0]
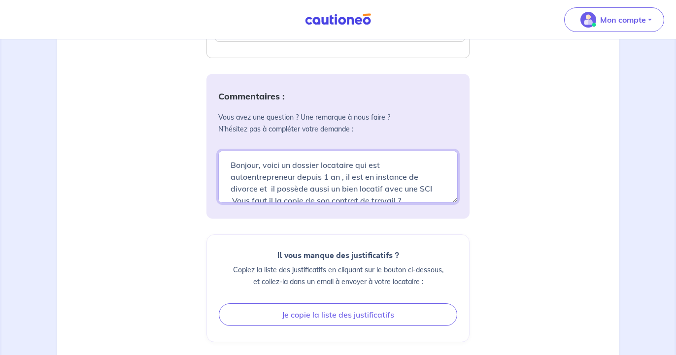
click at [424, 194] on textarea "Bonjour, voici un dossier locataire qui est autoentrepreneur depuis 1 an , il e…" at bounding box center [337, 177] width 239 height 52
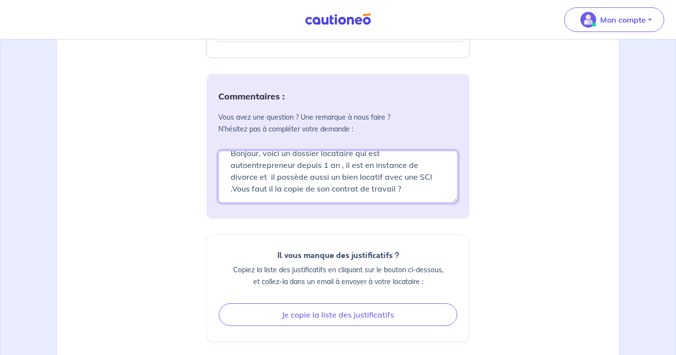
click at [431, 188] on textarea "Bonjour, voici un dossier locataire qui est autoentrepreneur depuis 1 an , il e…" at bounding box center [337, 177] width 239 height 52
click at [245, 199] on textarea "Bonjour, voici un dossier locataire qui est autoentrepreneur depuis 1 an , il e…" at bounding box center [337, 177] width 239 height 52
click at [403, 202] on textarea "Bonjour, voici un dossier locataire qui est autoentrepreneur depuis 1 an , il e…" at bounding box center [337, 177] width 239 height 52
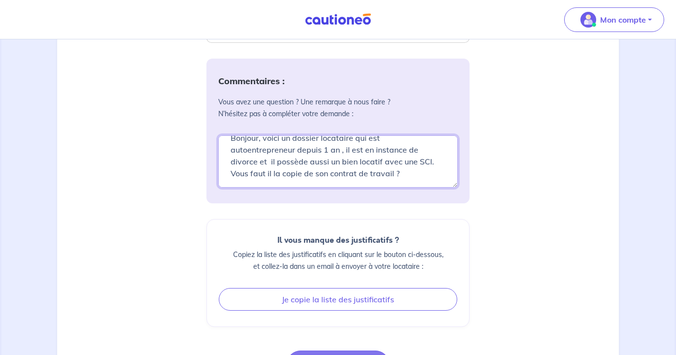
scroll to position [1205, 0]
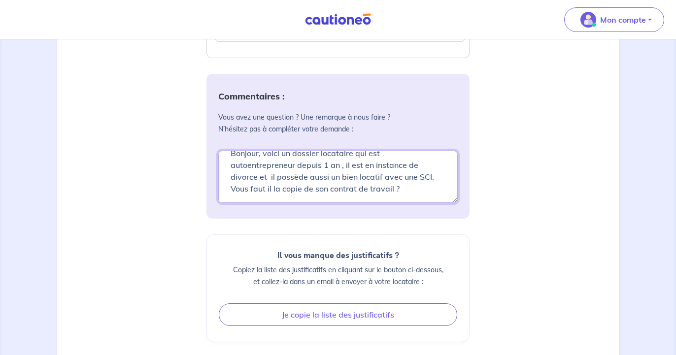
click at [339, 177] on textarea "Bonjour, voici un dossier locataire qui est autoentrepreneur depuis 1 an , il e…" at bounding box center [337, 177] width 239 height 52
click at [334, 203] on textarea "Bonjour, voici un dossier locataire qui est autoentrepreneur depuis 1 an avec d…" at bounding box center [337, 177] width 239 height 52
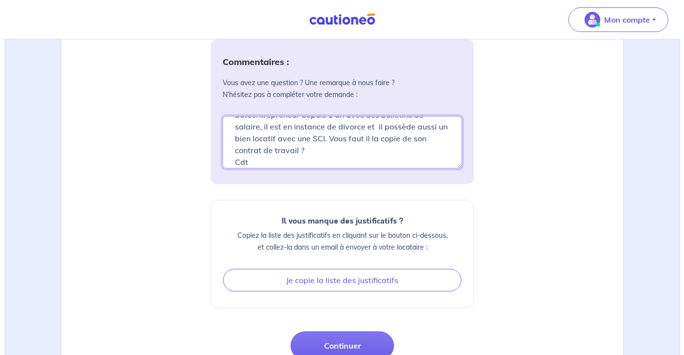
scroll to position [1256, 0]
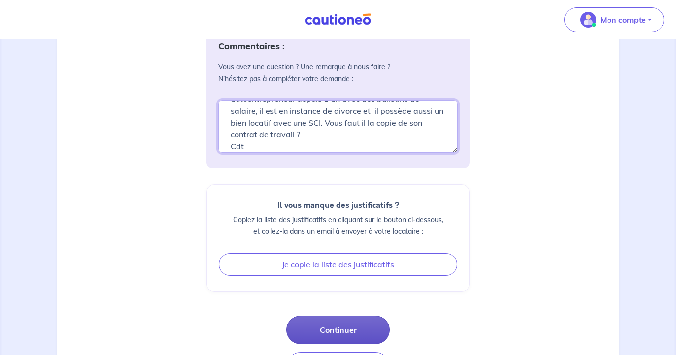
type textarea "Bonjour, voici un dossier locataire qui est autoentrepreneur depuis 1 an avec d…"
click at [327, 344] on button "Continuer" at bounding box center [337, 330] width 103 height 29
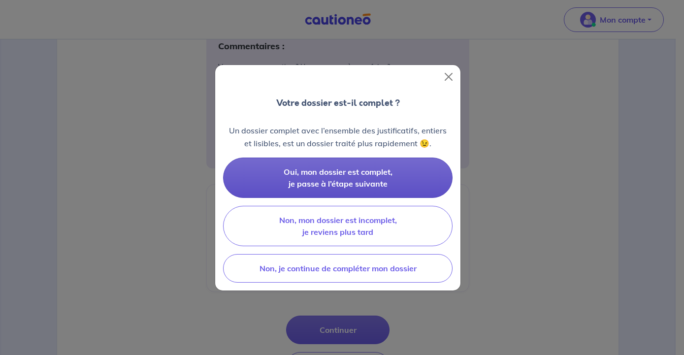
click at [352, 171] on span "Oui, mon dossier est complet, je passe à l’étape suivante" at bounding box center [338, 178] width 109 height 22
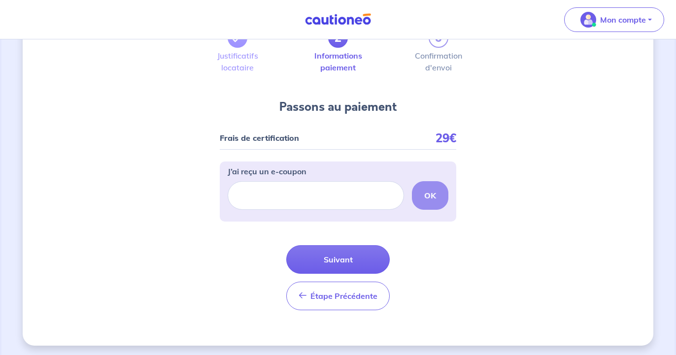
scroll to position [57, 0]
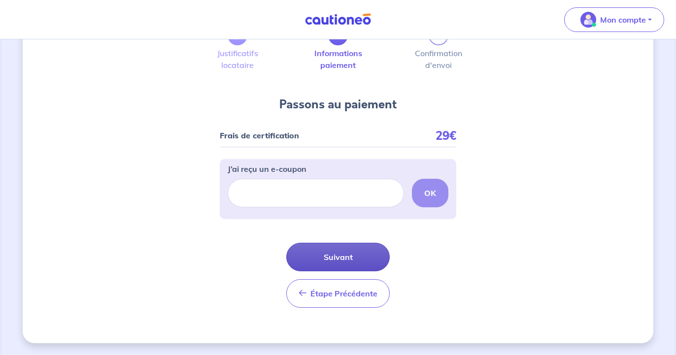
click at [340, 255] on button "Suivant" at bounding box center [337, 257] width 103 height 29
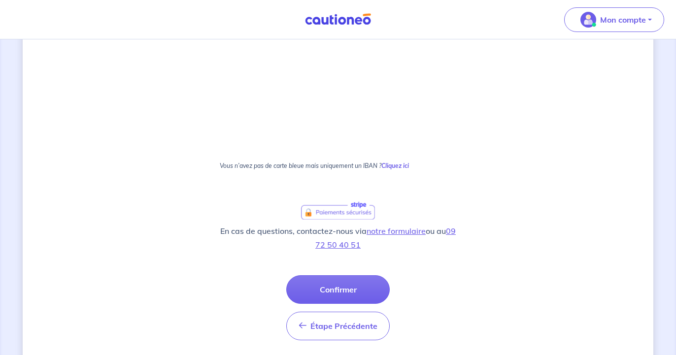
scroll to position [564, 0]
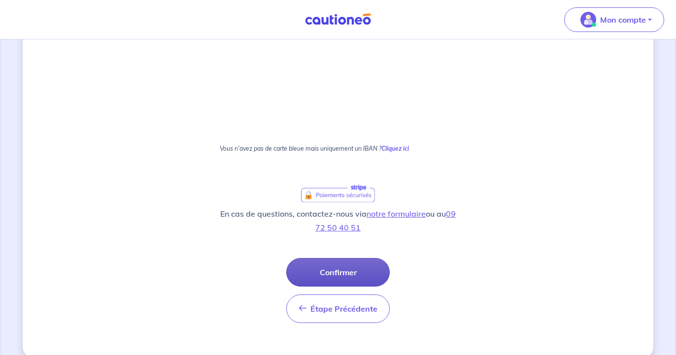
click at [327, 272] on button "Confirmer" at bounding box center [337, 272] width 103 height 29
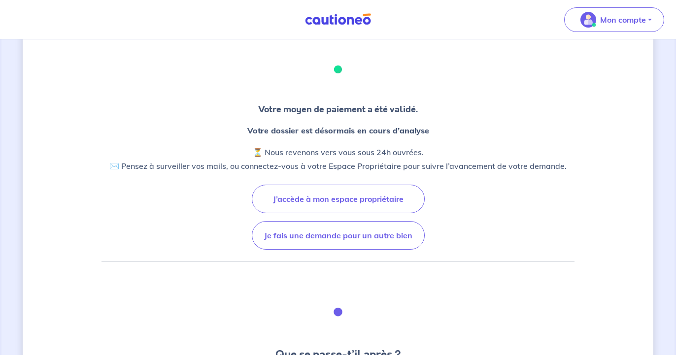
scroll to position [50, 0]
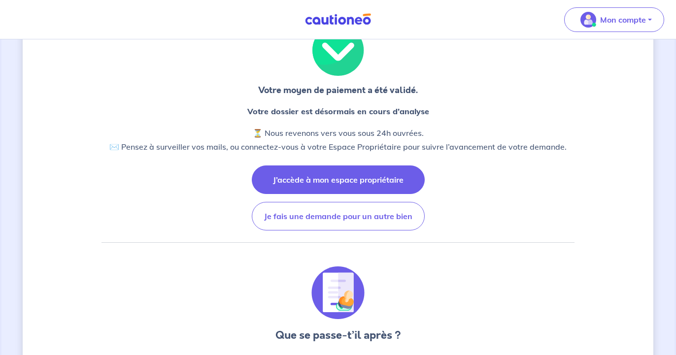
click at [373, 177] on button "J’accède à mon espace propriétaire" at bounding box center [338, 179] width 173 height 29
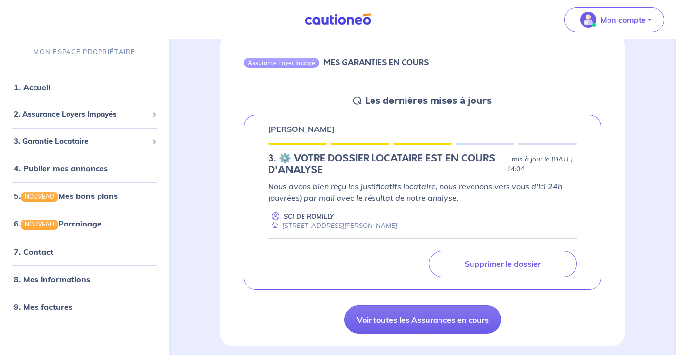
scroll to position [100, 0]
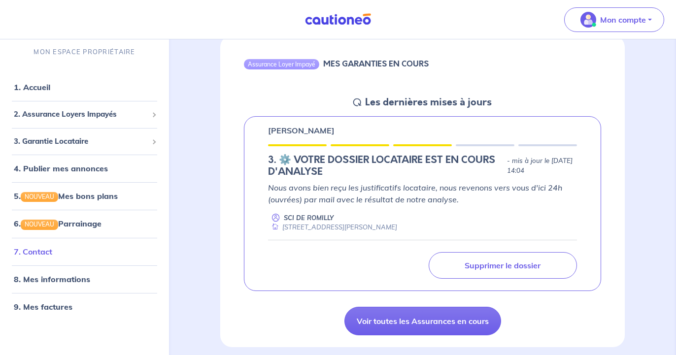
click at [43, 249] on link "7. Contact" at bounding box center [33, 252] width 38 height 10
click at [39, 88] on link "1. Accueil" at bounding box center [32, 87] width 36 height 10
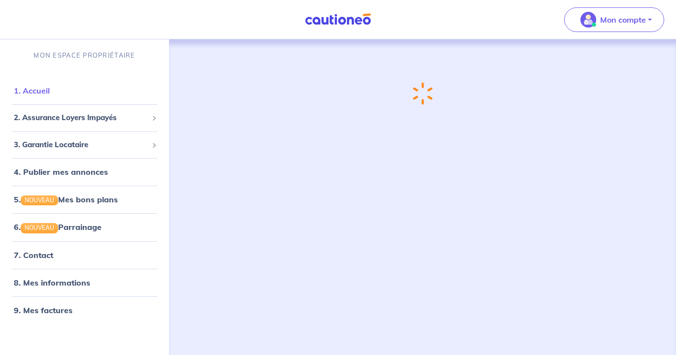
scroll to position [0, 0]
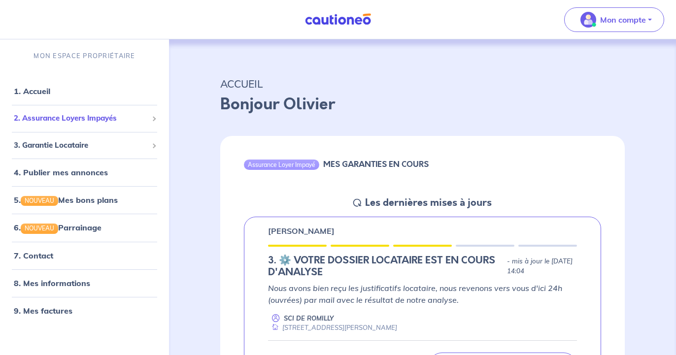
click at [103, 119] on span "2. Assurance Loyers Impayés" at bounding box center [81, 118] width 134 height 11
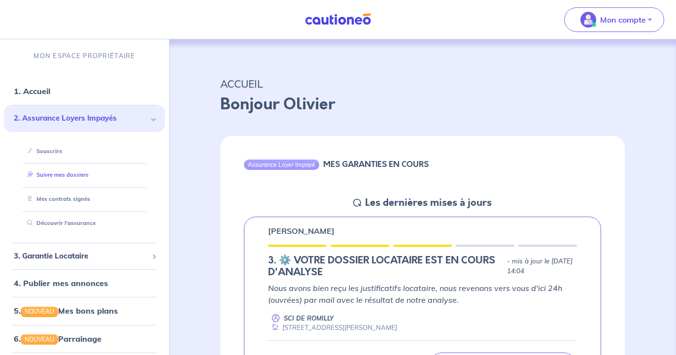
click at [75, 176] on link "Suivre mes dossiers" at bounding box center [55, 174] width 65 height 7
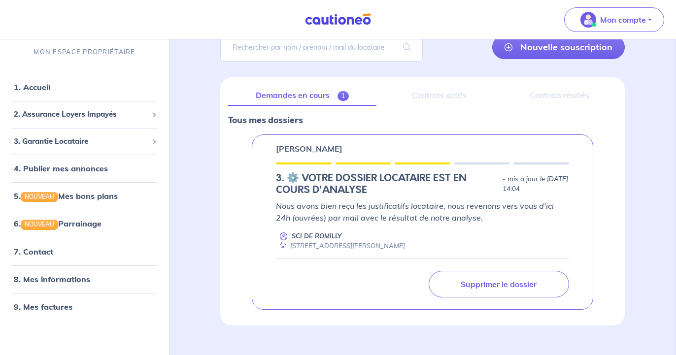
scroll to position [100, 0]
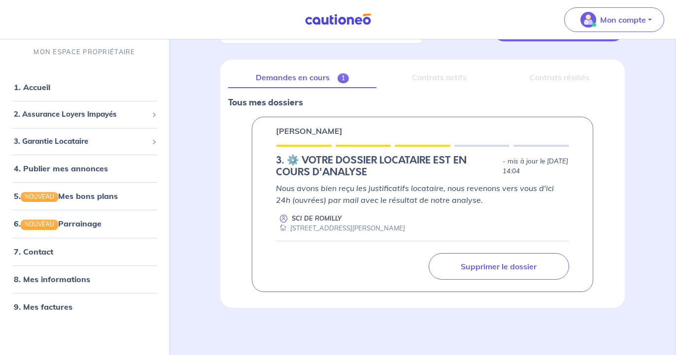
click at [306, 223] on p "SCI DE ROMILLY" at bounding box center [316, 218] width 50 height 9
click at [288, 220] on div "SCI DE ROMILLY" at bounding box center [308, 218] width 65 height 9
click at [84, 111] on span "2. Assurance Loyers Impayés" at bounding box center [81, 114] width 134 height 11
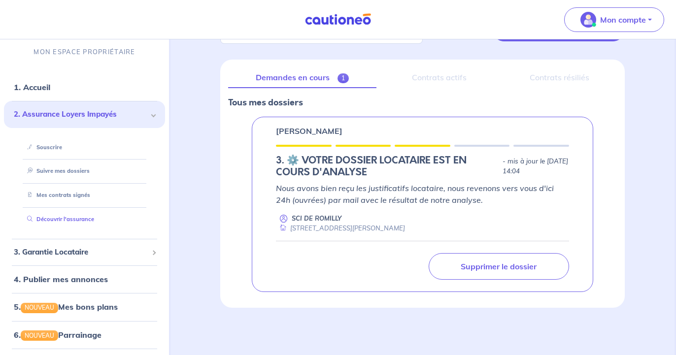
scroll to position [59, 0]
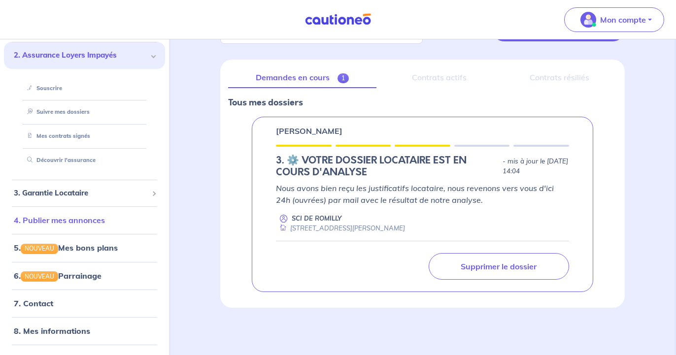
click at [72, 220] on link "4. Publier mes annonces" at bounding box center [59, 220] width 91 height 10
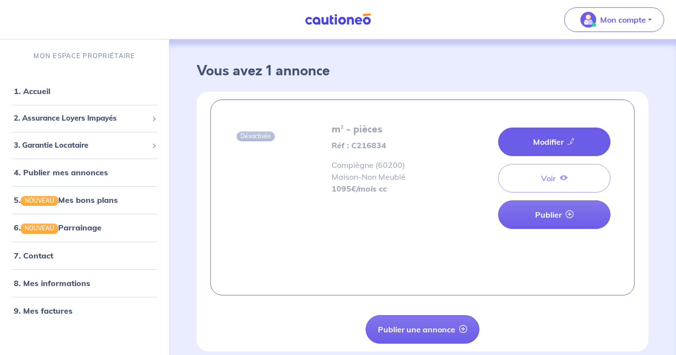
click at [545, 138] on link "Modifier" at bounding box center [554, 142] width 112 height 29
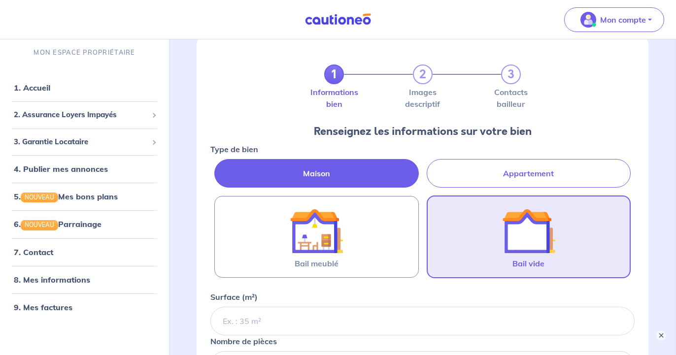
scroll to position [50, 0]
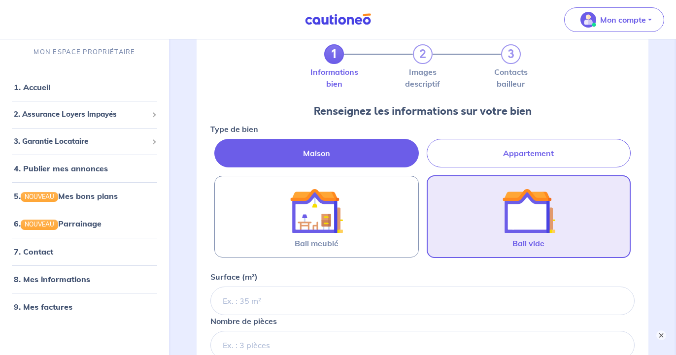
click at [512, 217] on img at bounding box center [528, 210] width 53 height 53
click at [0, 0] on input "Bail vide" at bounding box center [0, 0] width 0 height 0
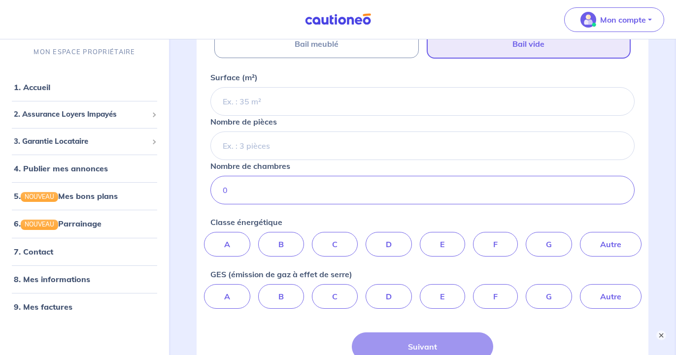
scroll to position [99, 0]
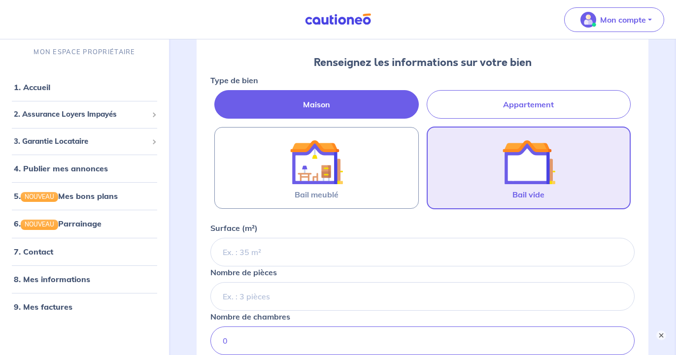
click at [508, 171] on img at bounding box center [528, 161] width 53 height 53
click at [0, 0] on input "Bail vide" at bounding box center [0, 0] width 0 height 0
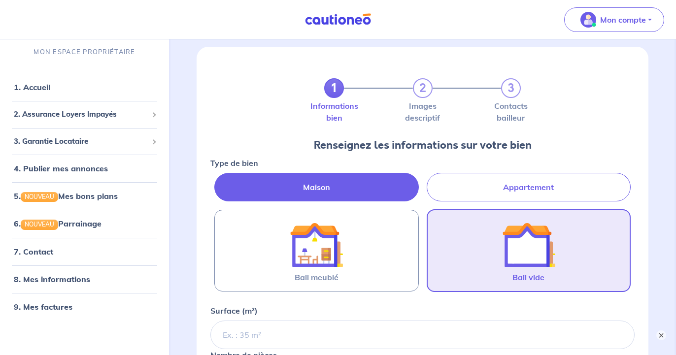
scroll to position [0, 0]
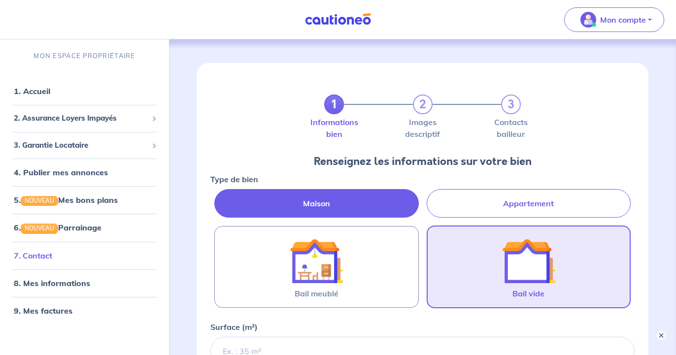
click at [42, 255] on link "7. Contact" at bounding box center [33, 256] width 38 height 10
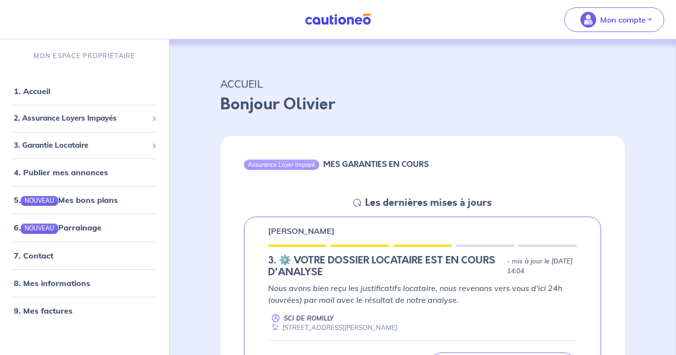
scroll to position [50, 0]
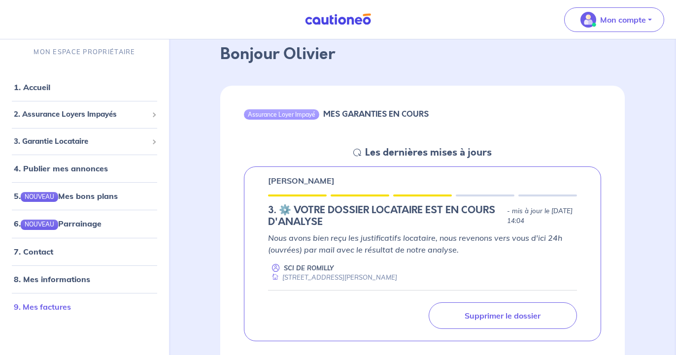
click at [41, 305] on link "9. Mes factures" at bounding box center [42, 307] width 57 height 10
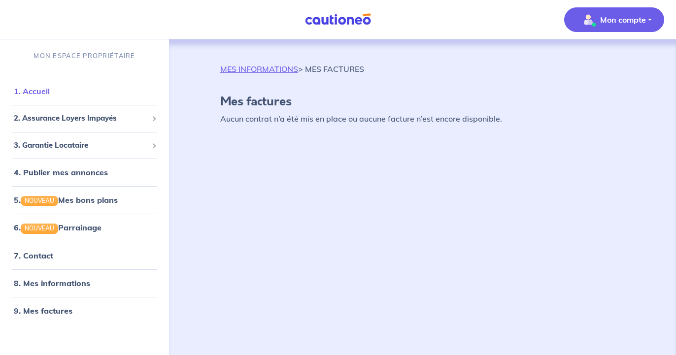
click at [44, 86] on link "1. Accueil" at bounding box center [32, 91] width 36 height 10
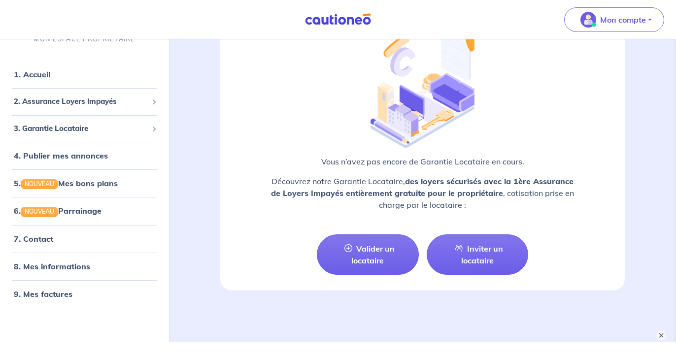
scroll to position [1254, 0]
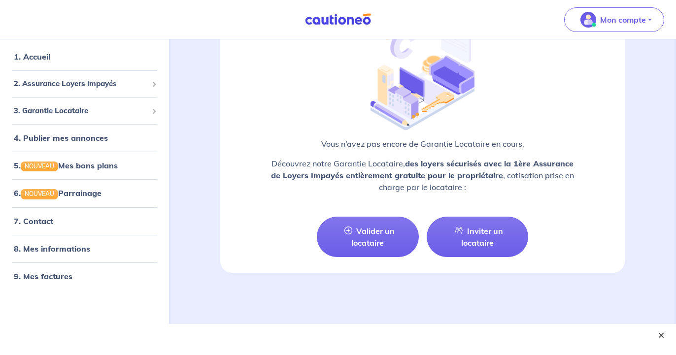
click at [659, 329] on button "×" at bounding box center [661, 335] width 12 height 12
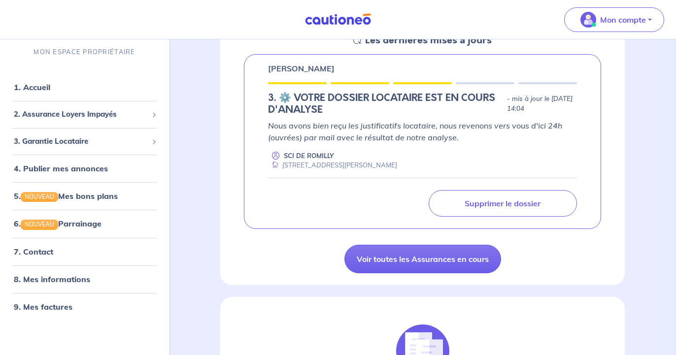
scroll to position [109, 0]
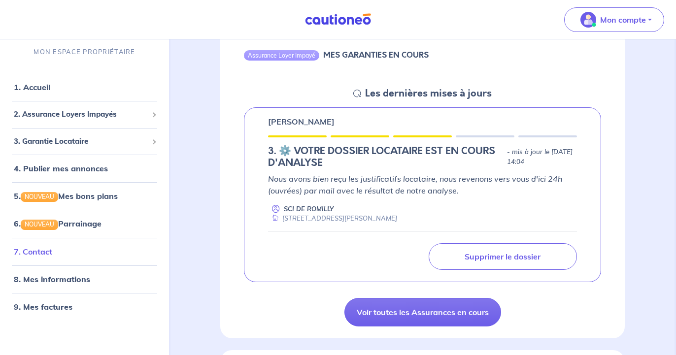
click at [44, 254] on link "7. Contact" at bounding box center [33, 252] width 38 height 10
click at [531, 70] on div "Assurance Loyer Impayé MES GARANTIES EN COURS" at bounding box center [422, 57] width 404 height 61
click at [63, 280] on link "8. Mes informations" at bounding box center [50, 279] width 73 height 10
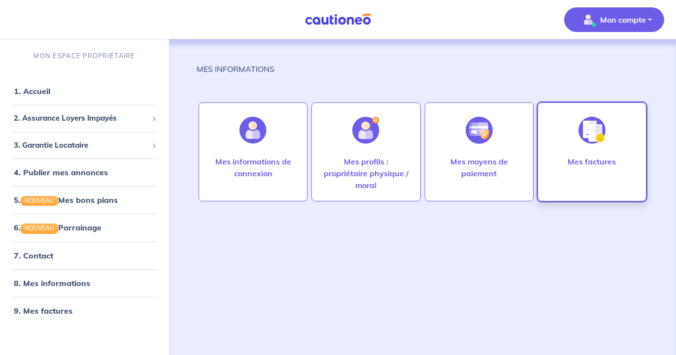
click at [584, 131] on img at bounding box center [591, 130] width 27 height 27
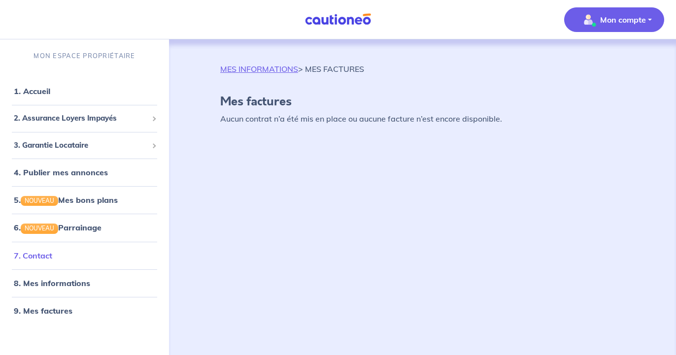
click at [34, 253] on link "7. Contact" at bounding box center [33, 256] width 38 height 10
